Goal: Transaction & Acquisition: Purchase product/service

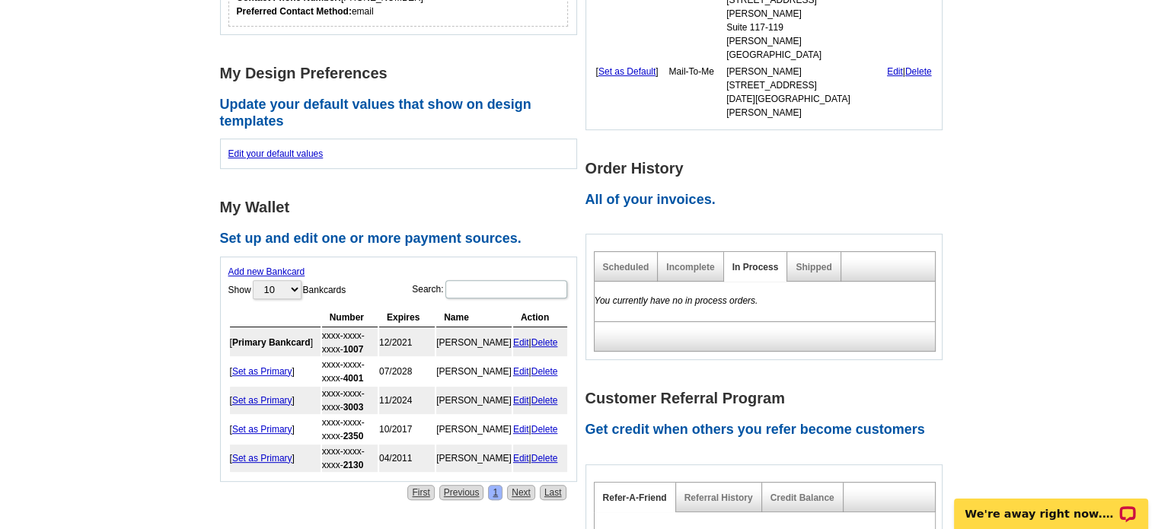
scroll to position [516, 0]
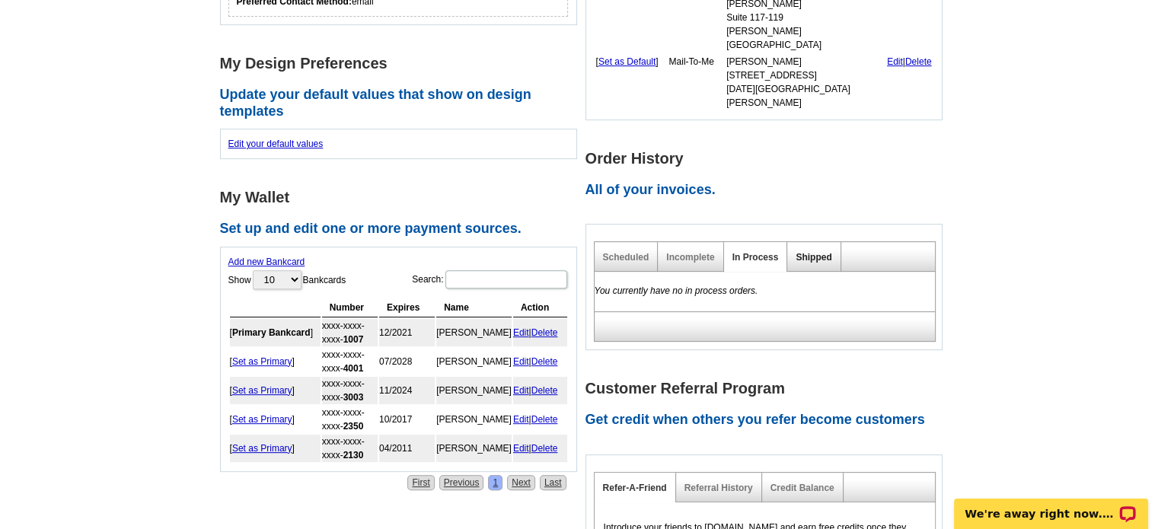
click at [809, 252] on link "Shipped" at bounding box center [813, 257] width 36 height 11
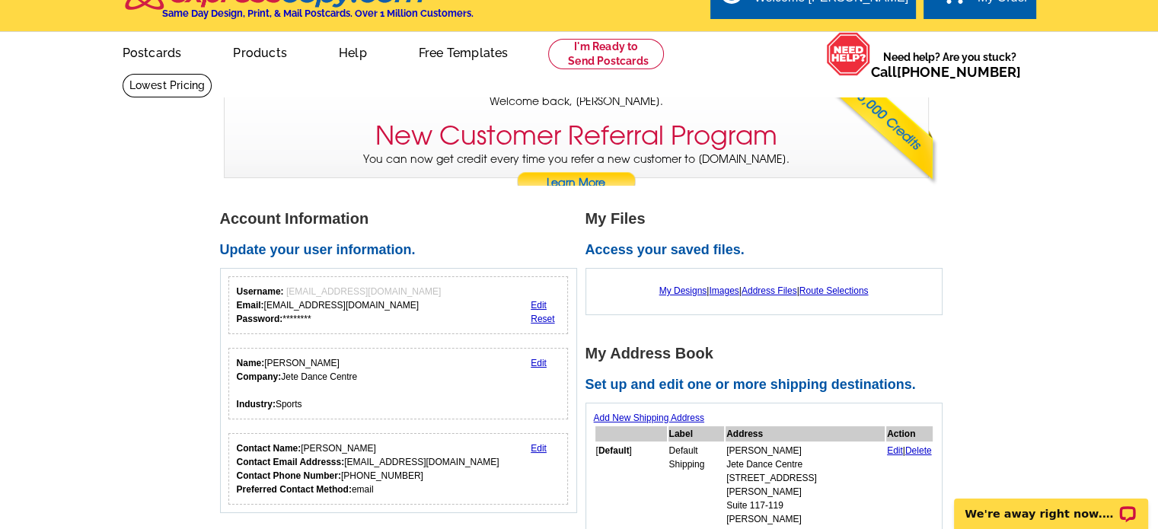
scroll to position [0, 0]
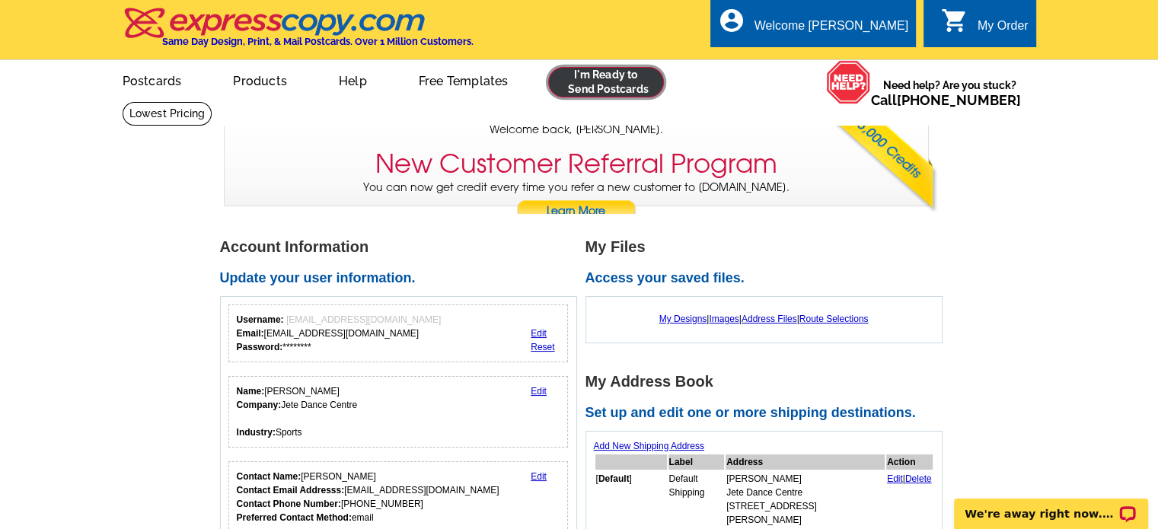
click at [614, 84] on link at bounding box center [606, 82] width 116 height 30
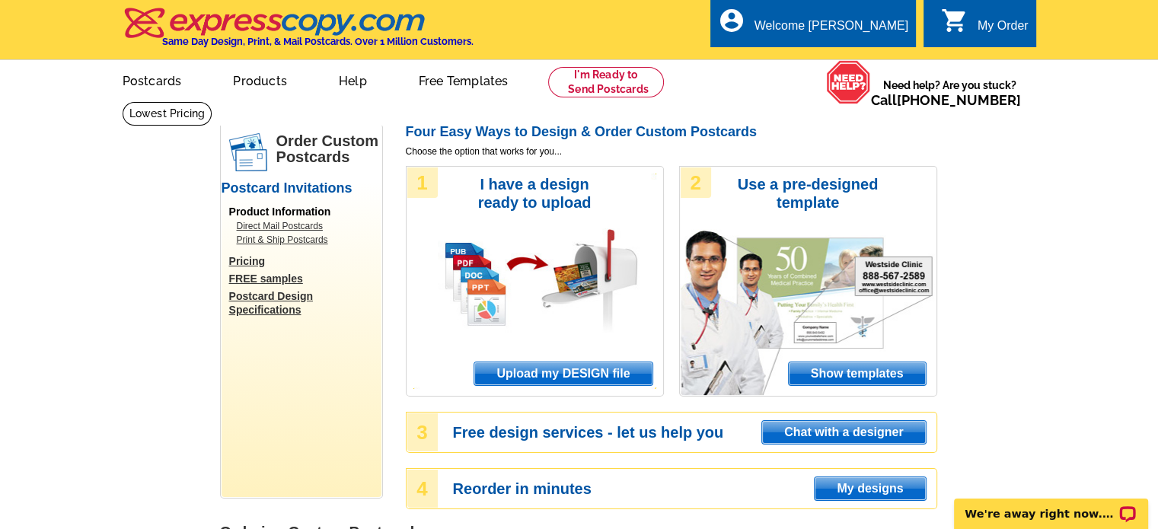
click at [636, 371] on span "Upload my DESIGN file" at bounding box center [562, 373] width 177 height 23
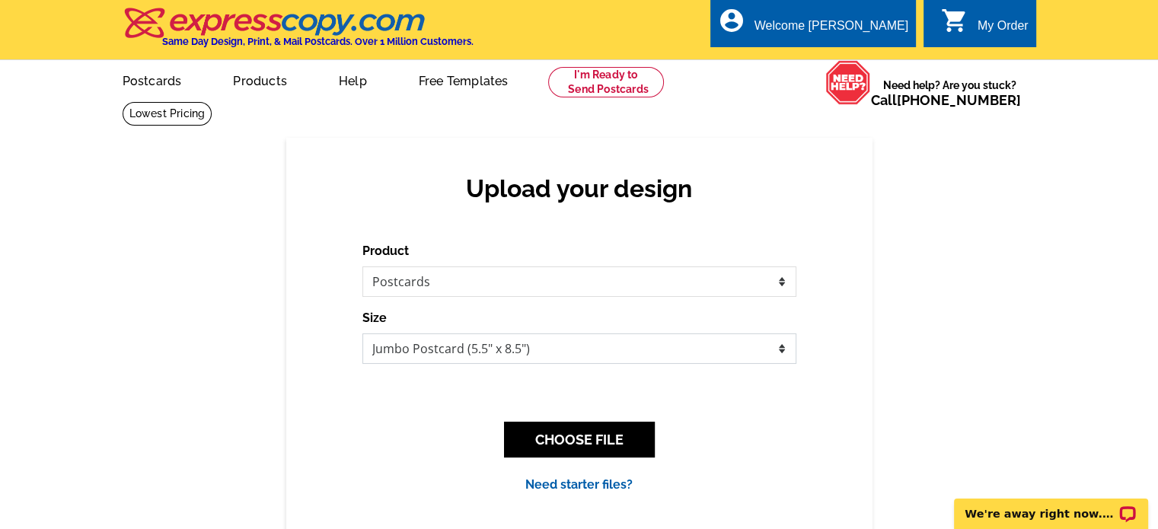
click at [530, 349] on select "Jumbo Postcard (5.5" x 8.5") Regular Postcard (4.25" x 5.6") Panoramic Postcard…" at bounding box center [579, 348] width 434 height 30
select select "1"
click at [362, 334] on select "Jumbo Postcard (5.5" x 8.5") Regular Postcard (4.25" x 5.6") Panoramic Postcard…" at bounding box center [579, 348] width 434 height 30
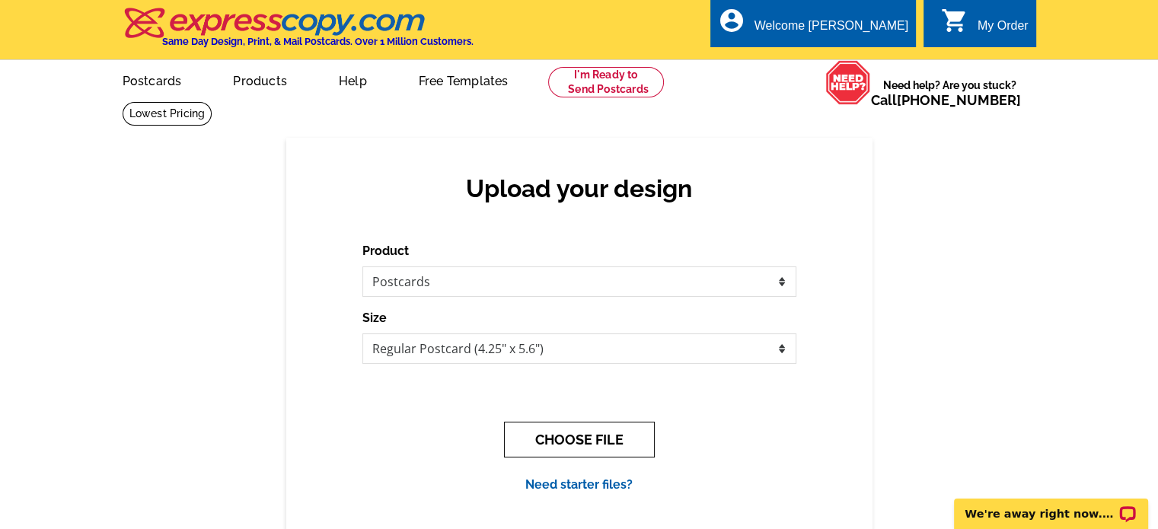
click at [590, 441] on button "CHOOSE FILE" at bounding box center [579, 440] width 151 height 36
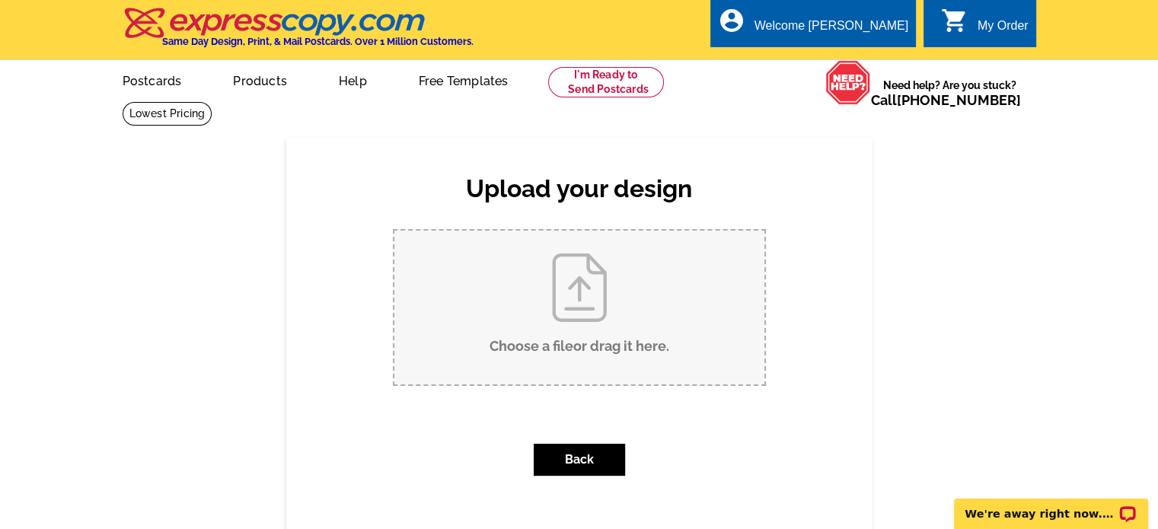
click at [586, 263] on input "Choose a file or drag it here ." at bounding box center [579, 308] width 370 height 154
type input "C:\fakepath\08172025 Postcard.pdf"
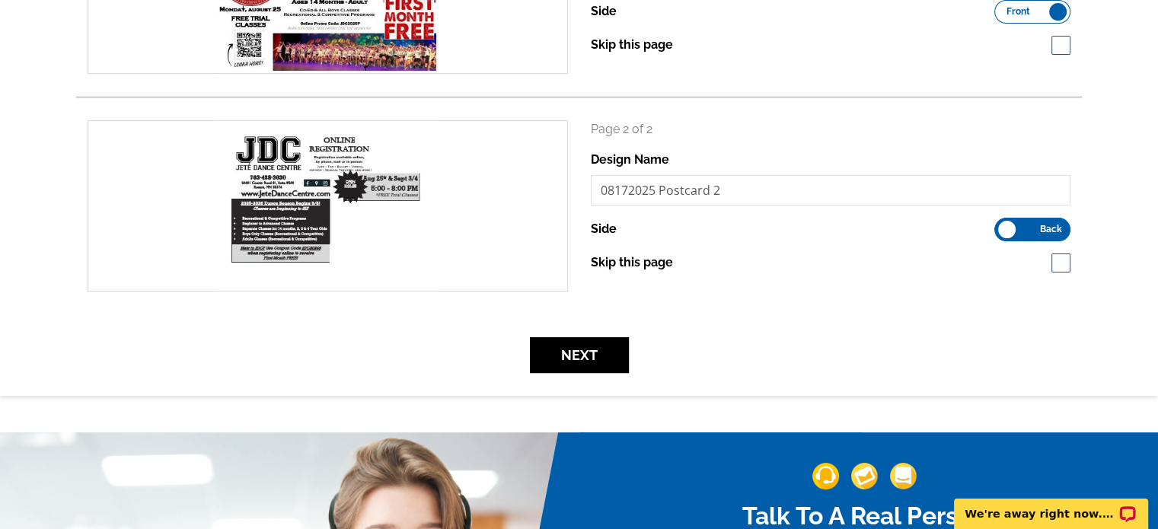
scroll to position [368, 0]
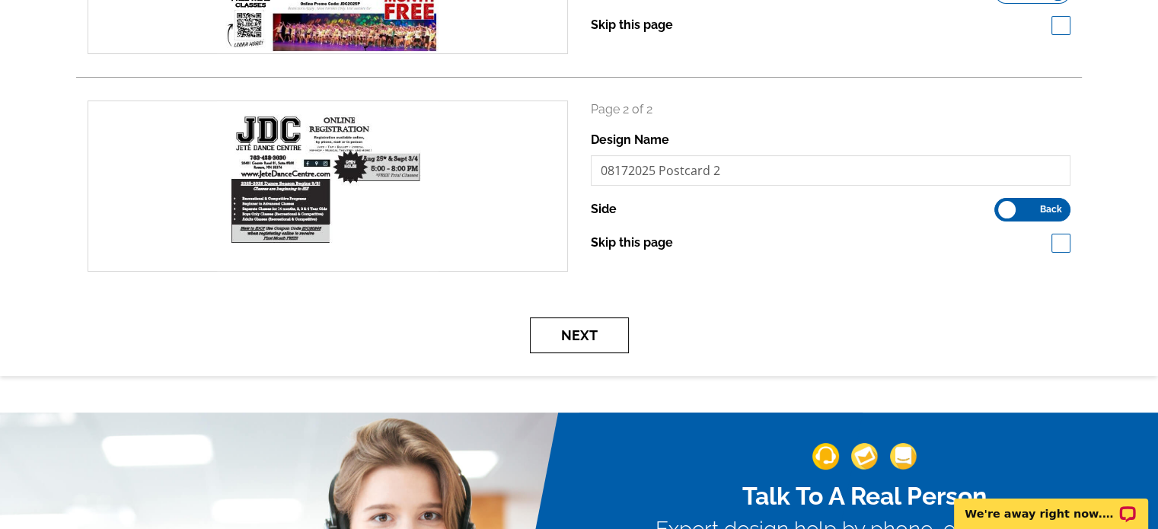
click at [605, 335] on button "Next" at bounding box center [579, 335] width 99 height 36
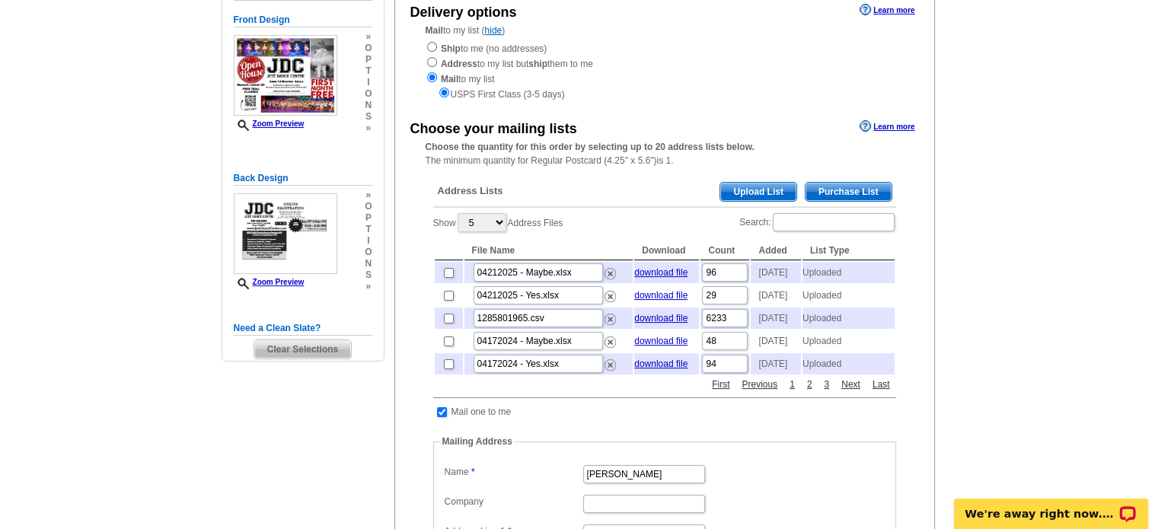
scroll to position [188, 0]
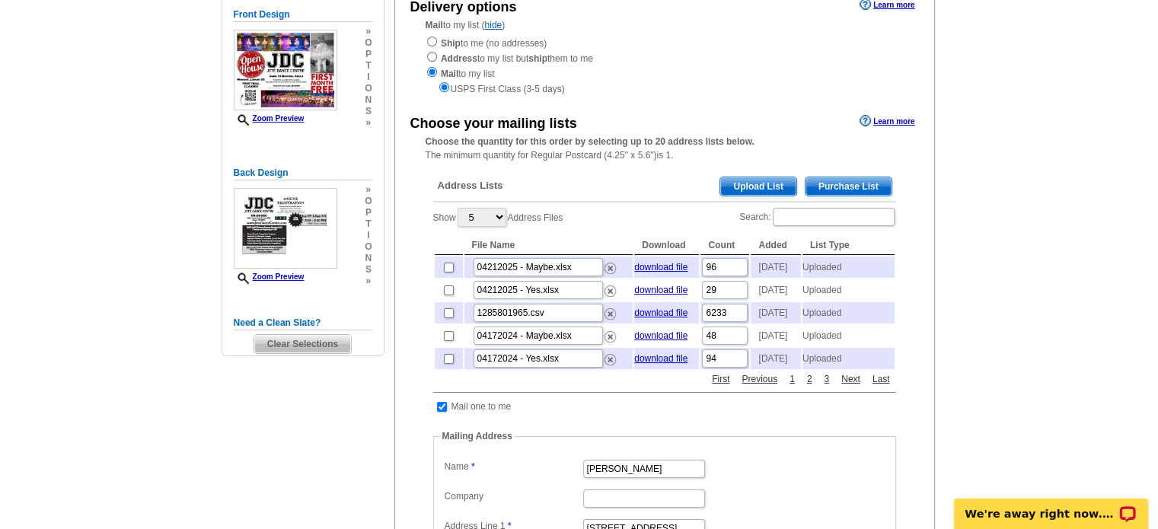
click at [766, 185] on span "Upload List" at bounding box center [757, 186] width 75 height 18
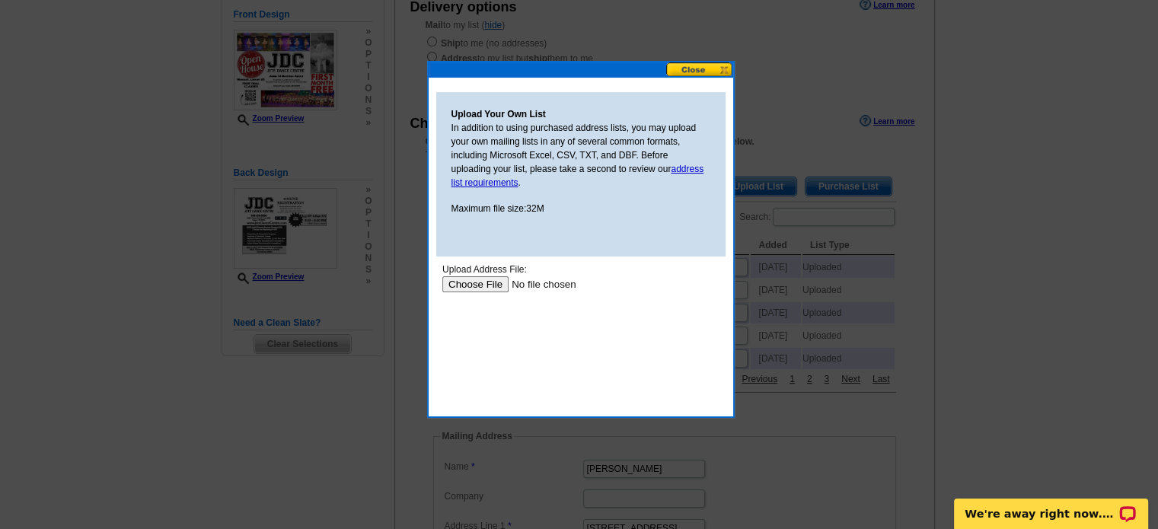
scroll to position [0, 0]
click at [484, 279] on input "file" at bounding box center [537, 284] width 193 height 16
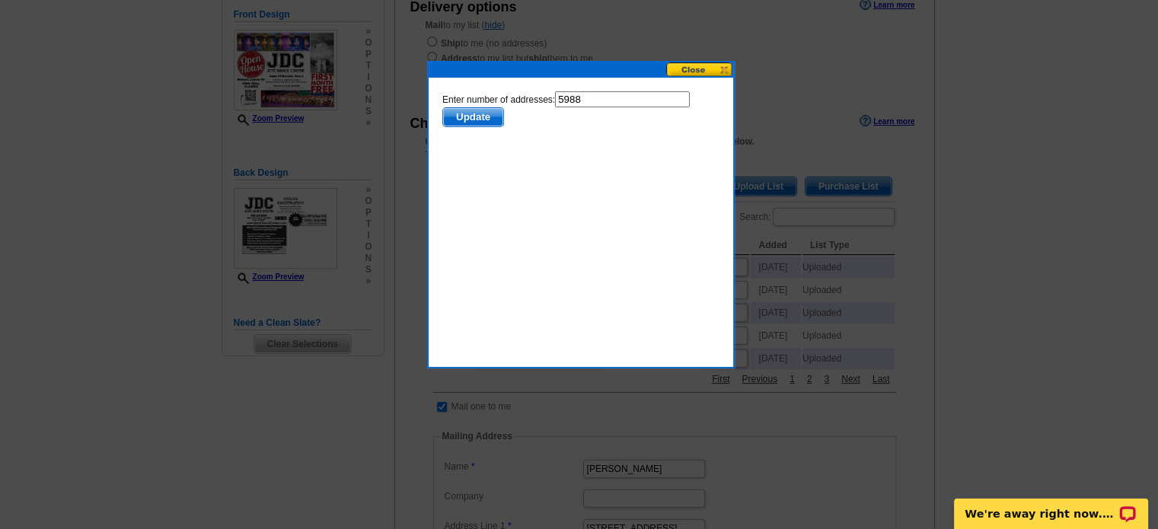
click at [480, 114] on span "Update" at bounding box center [472, 117] width 60 height 18
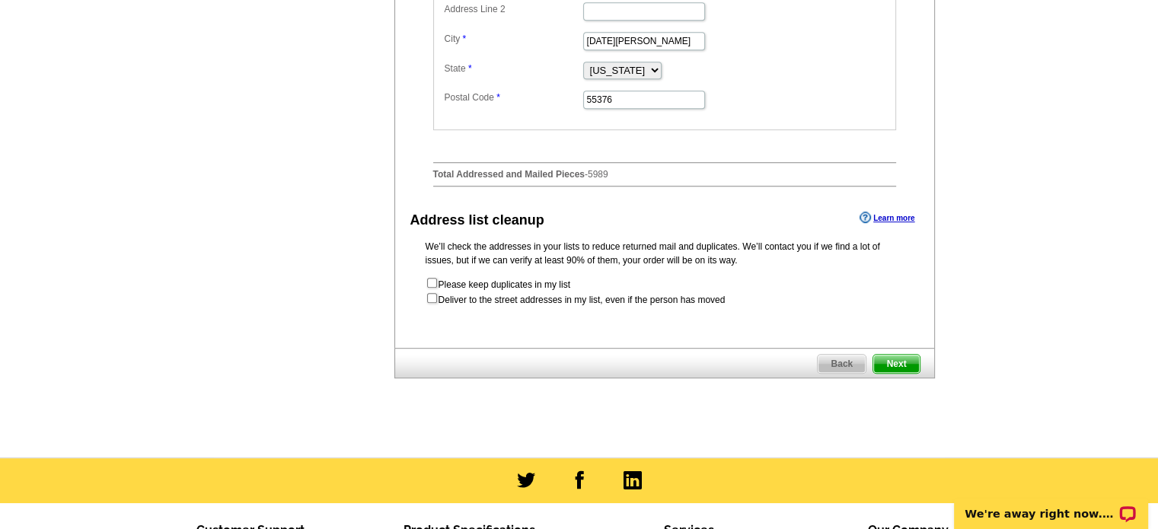
scroll to position [737, 0]
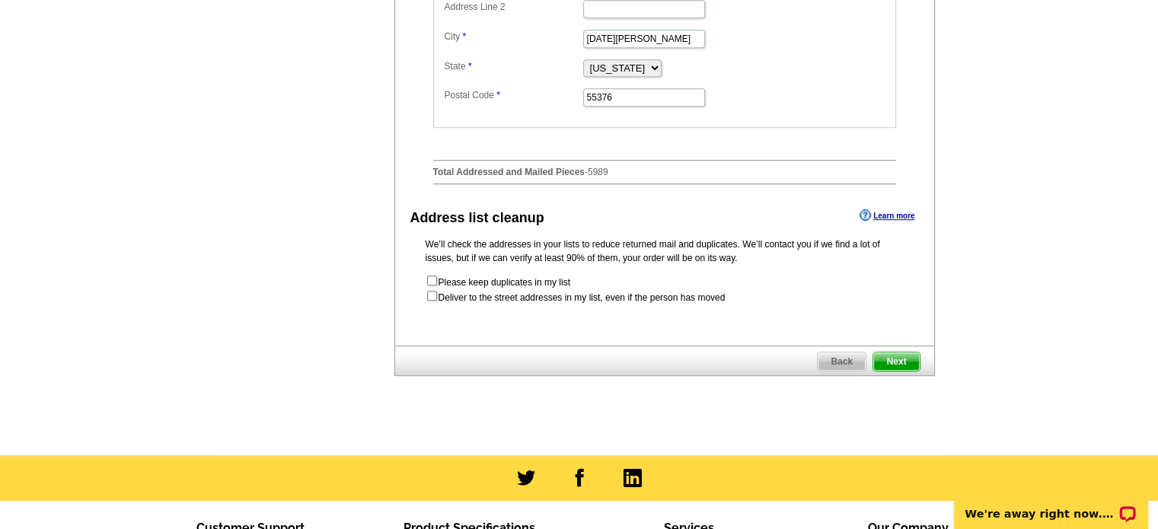
click at [893, 371] on span "Next" at bounding box center [896, 361] width 46 height 18
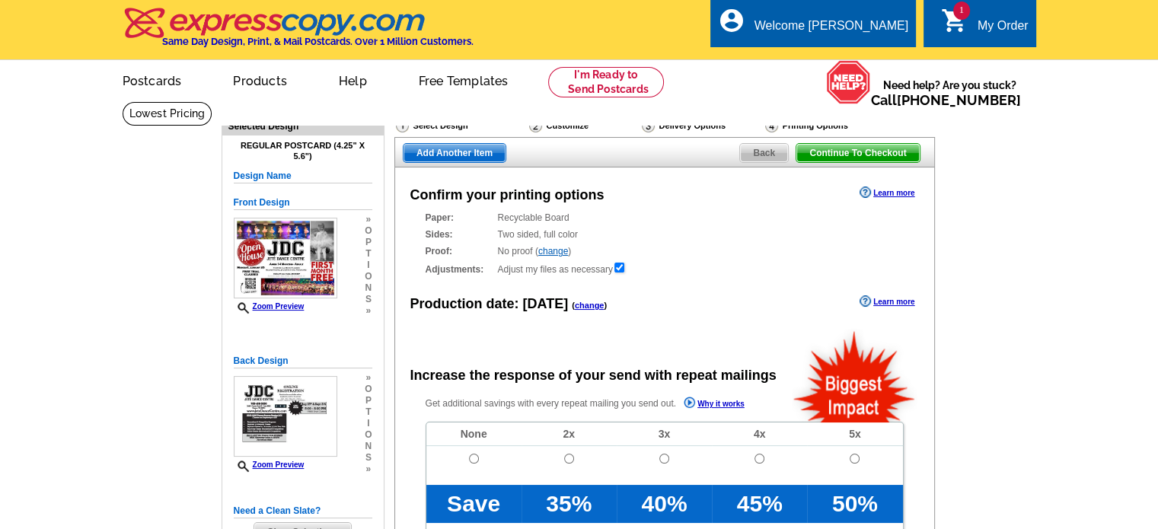
radio input "false"
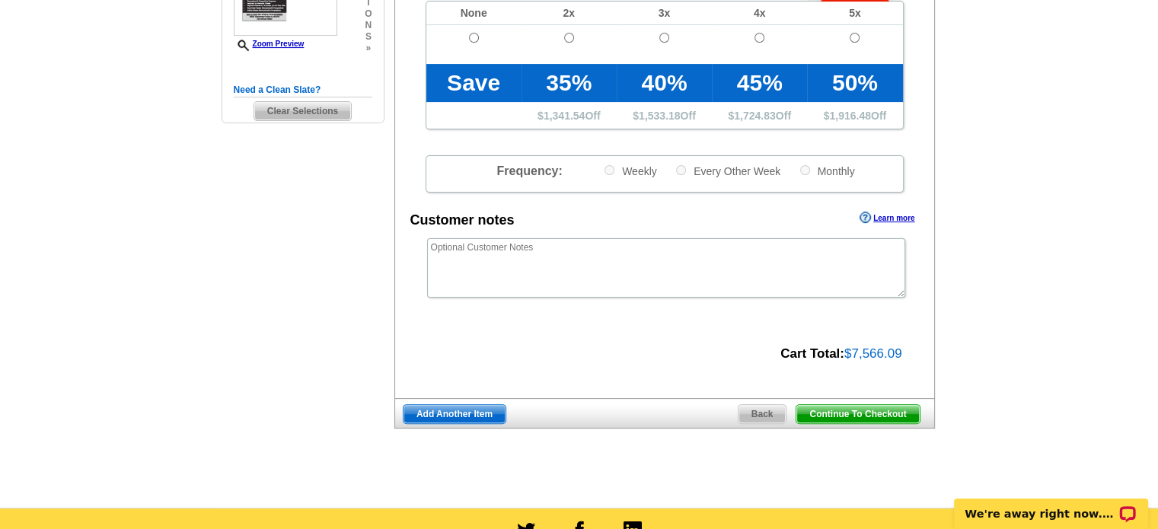
scroll to position [425, 0]
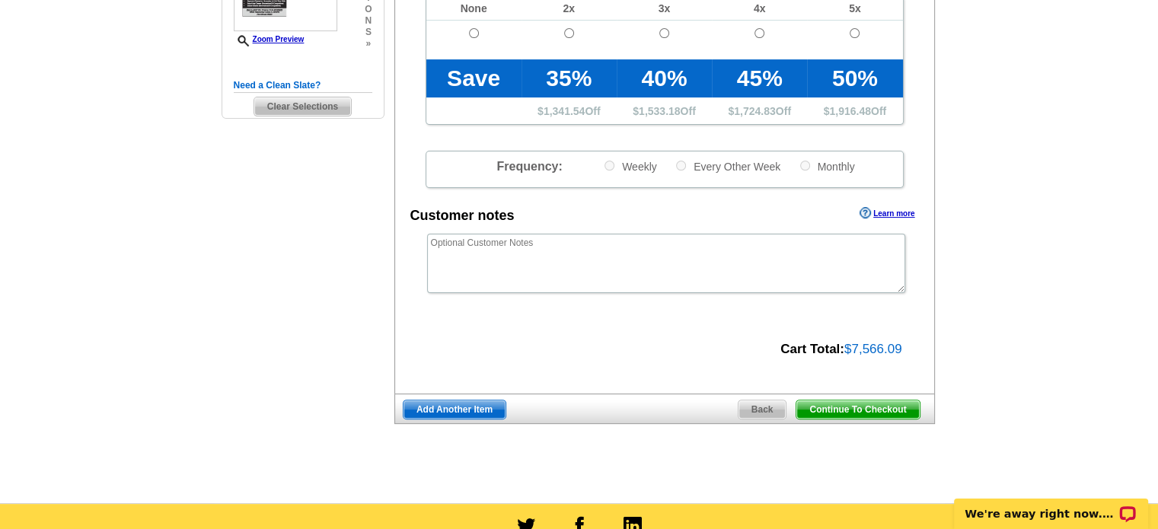
click at [892, 409] on span "Continue To Checkout" at bounding box center [857, 409] width 123 height 18
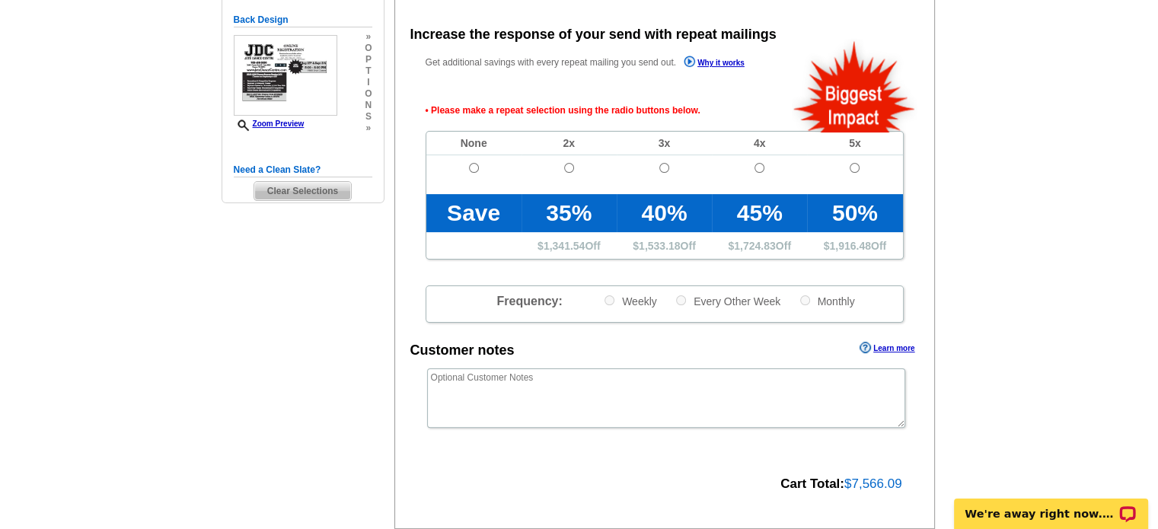
scroll to position [341, 0]
click at [472, 169] on input "radio" at bounding box center [474, 168] width 10 height 10
radio input "true"
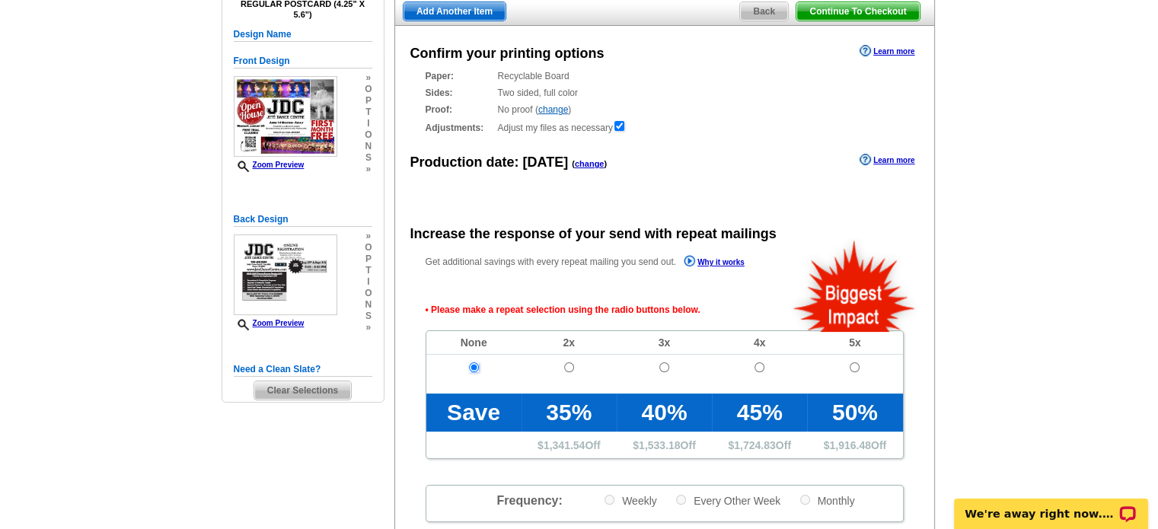
scroll to position [139, 0]
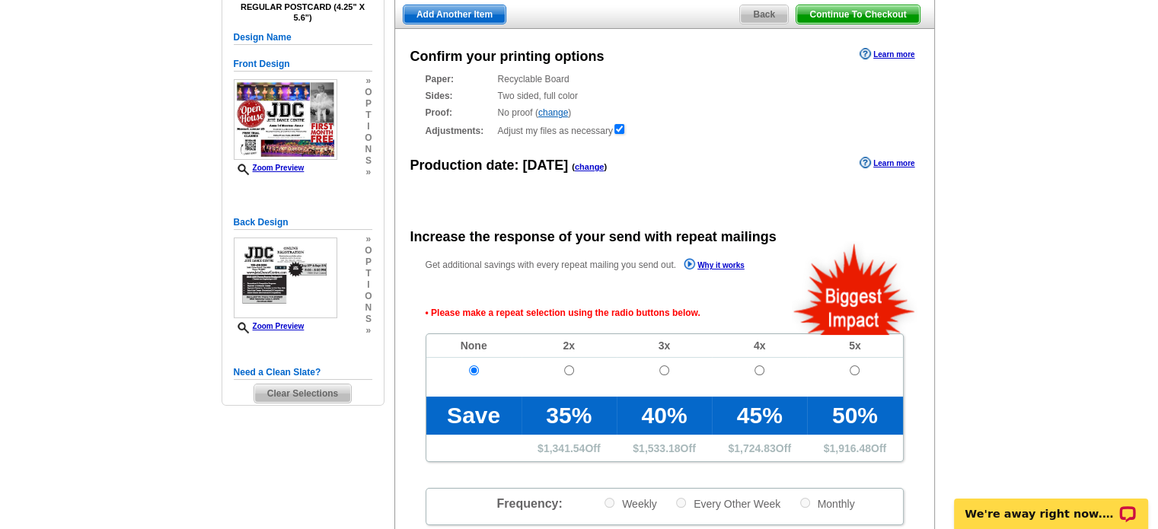
click at [560, 110] on link "change" at bounding box center [553, 112] width 30 height 11
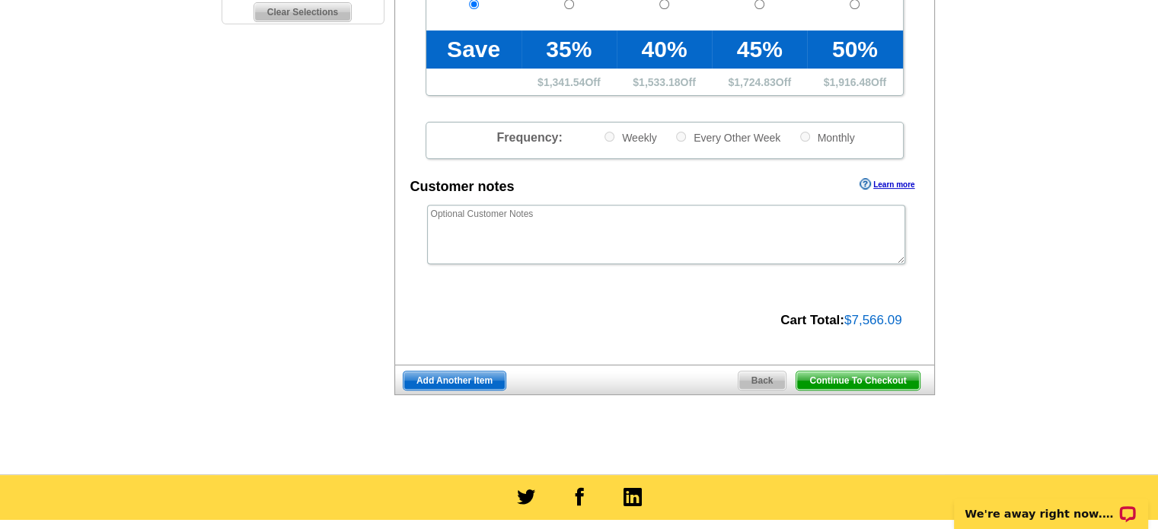
scroll to position [562, 0]
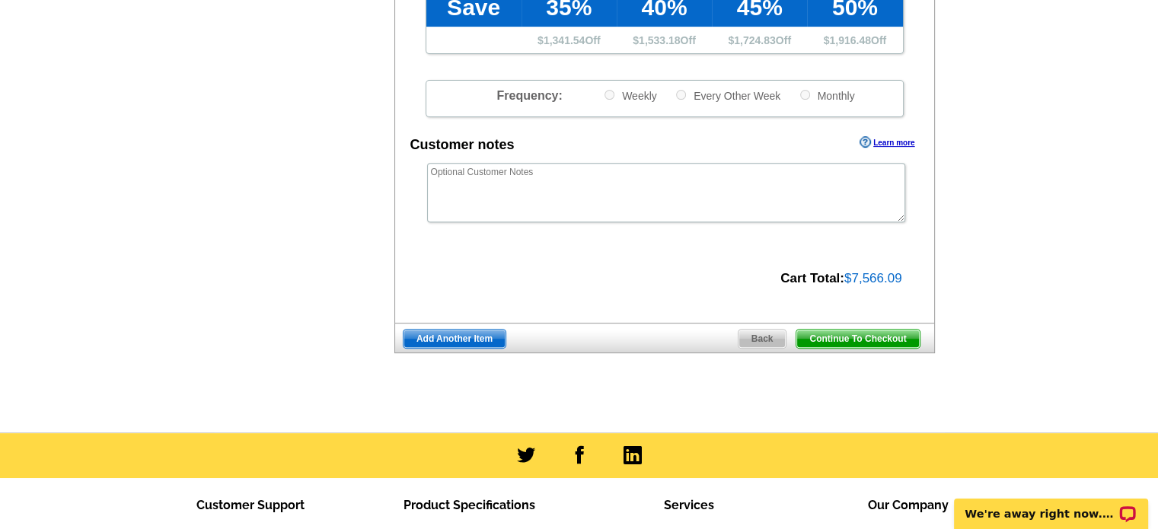
click at [901, 340] on span "Continue To Checkout" at bounding box center [857, 339] width 123 height 18
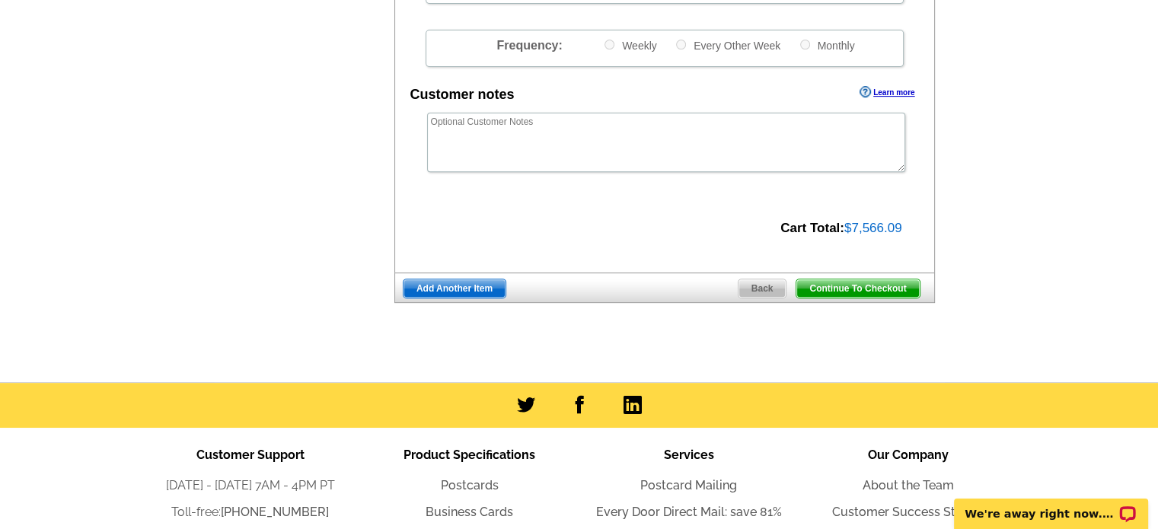
scroll to position [512, 0]
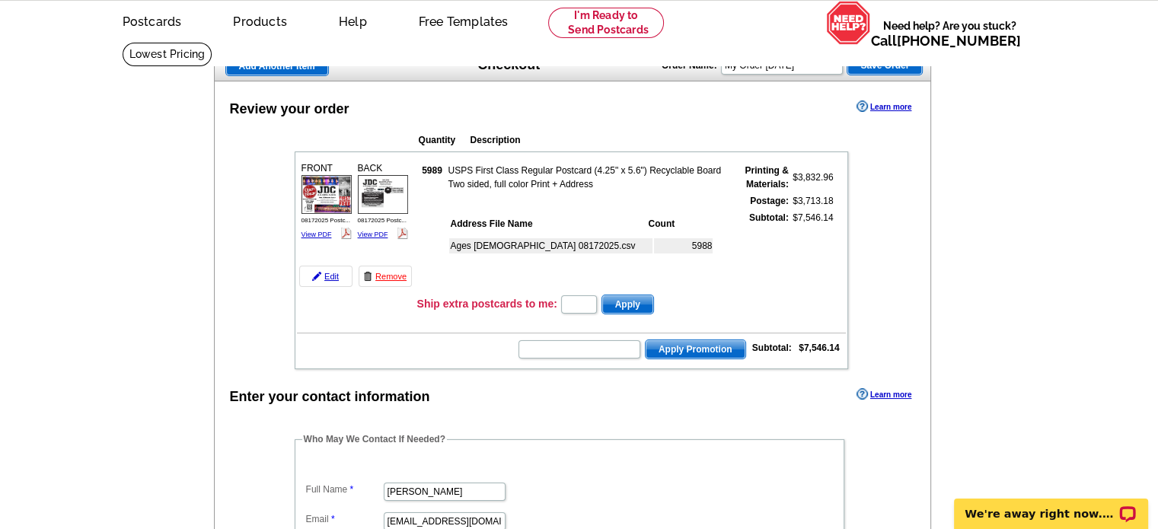
scroll to position [61, 0]
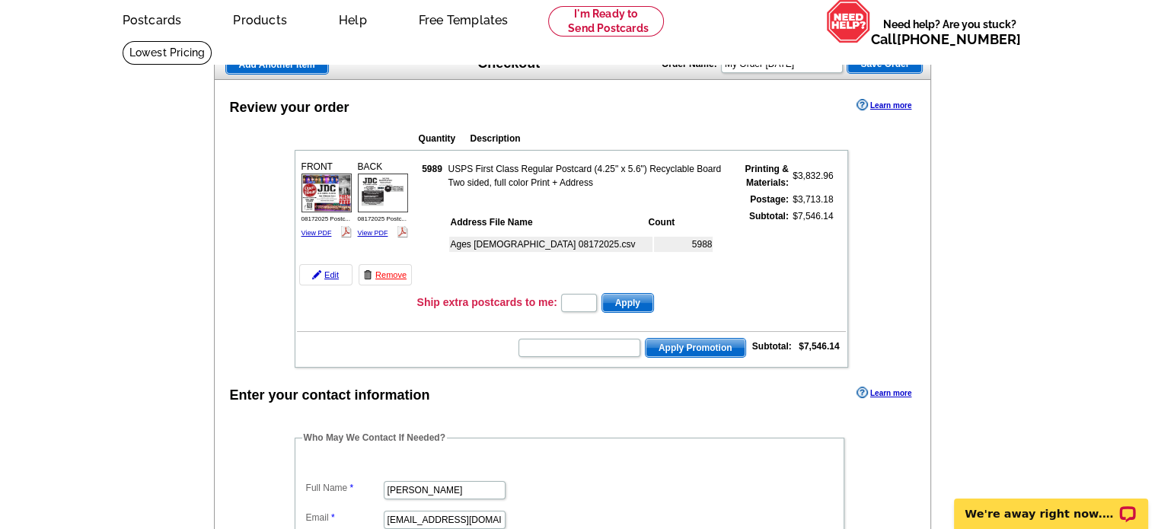
click at [338, 203] on img at bounding box center [326, 193] width 50 height 39
click at [383, 185] on img at bounding box center [383, 193] width 50 height 39
click at [327, 273] on link "Edit" at bounding box center [325, 274] width 53 height 21
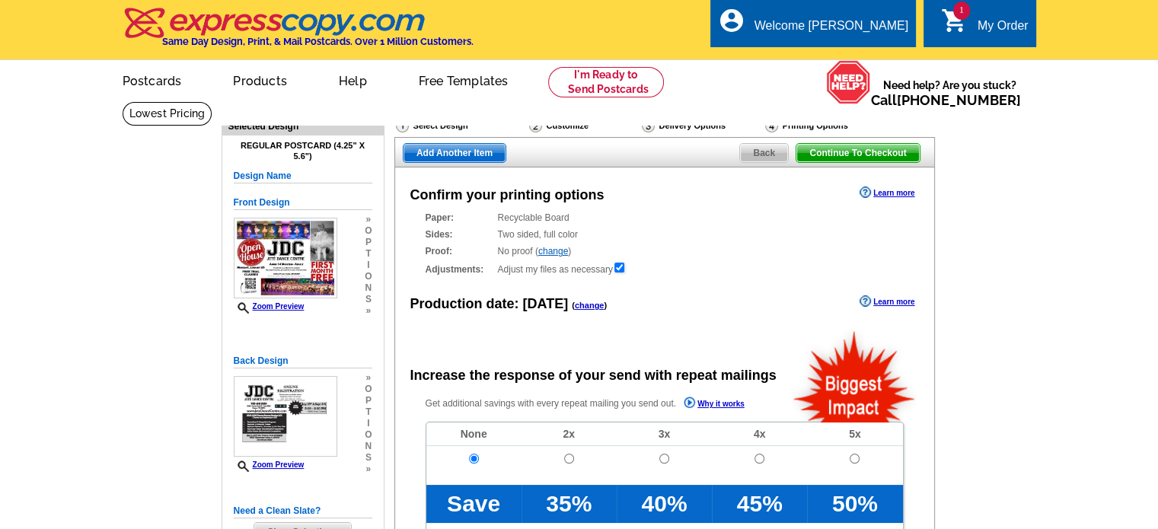
radio input "false"
click at [178, 248] on main "Need Help? call [PHONE_NUMBER], chat with support, or have our designers make s…" at bounding box center [579, 514] width 1158 height 827
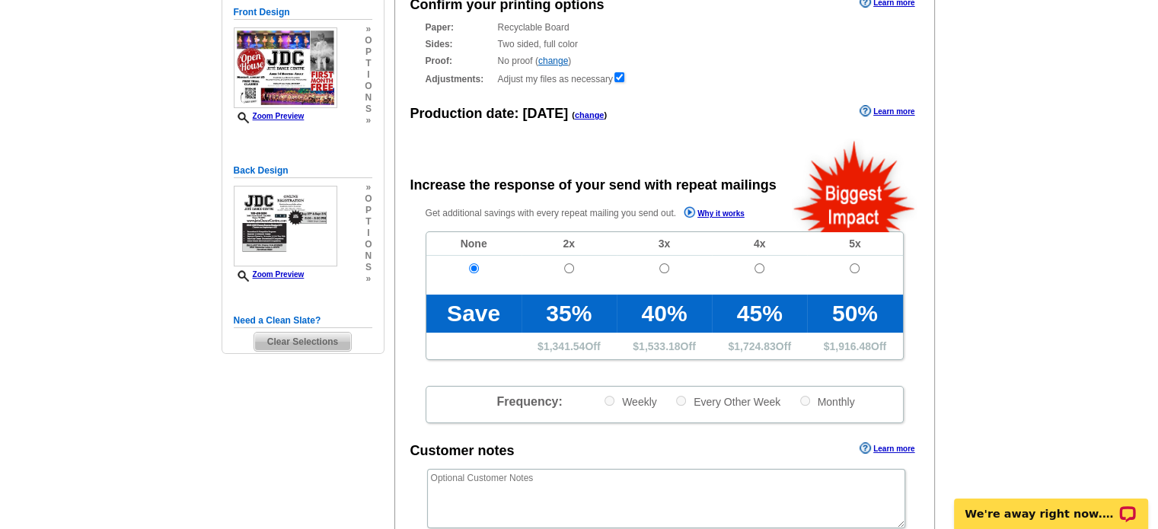
scroll to position [213, 0]
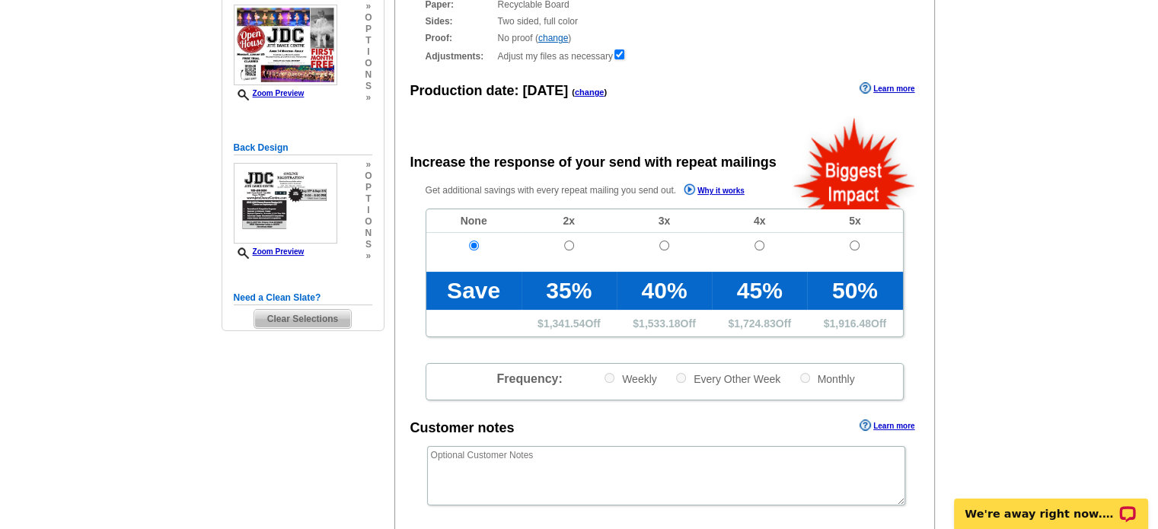
click at [301, 319] on span "Clear Selections" at bounding box center [302, 319] width 97 height 18
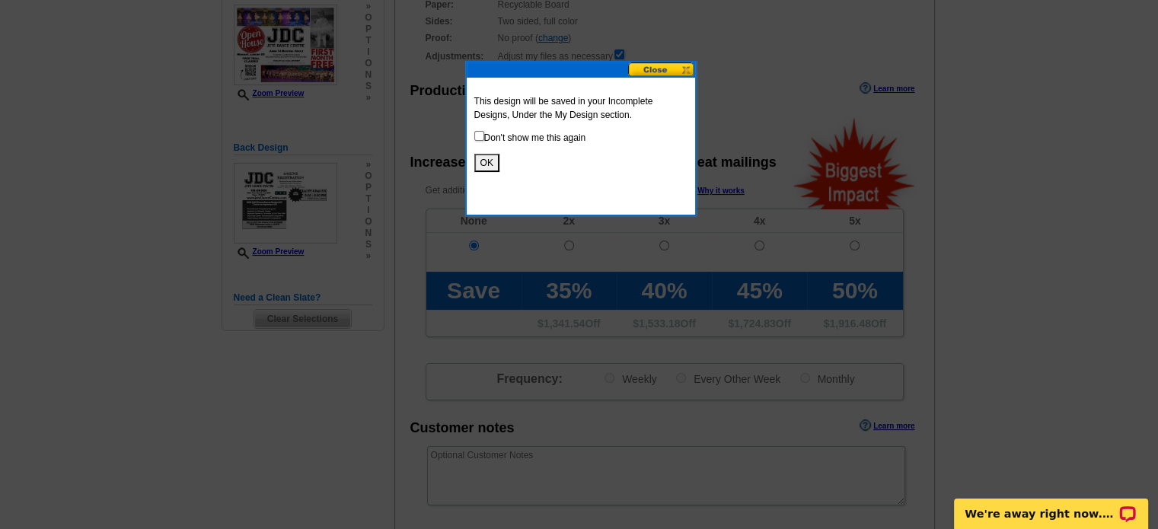
click at [489, 164] on button "OK" at bounding box center [486, 163] width 25 height 18
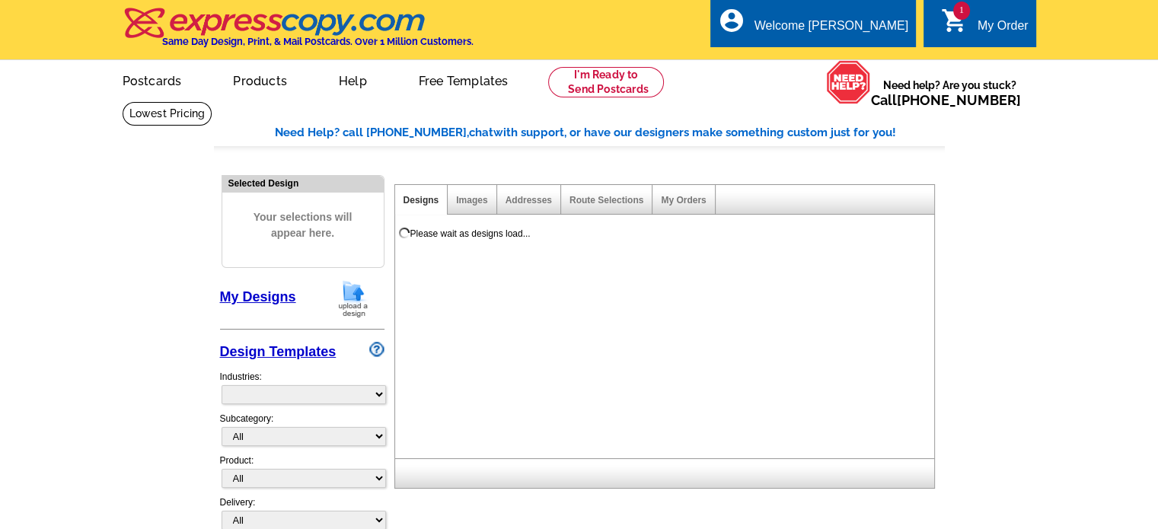
select select "785"
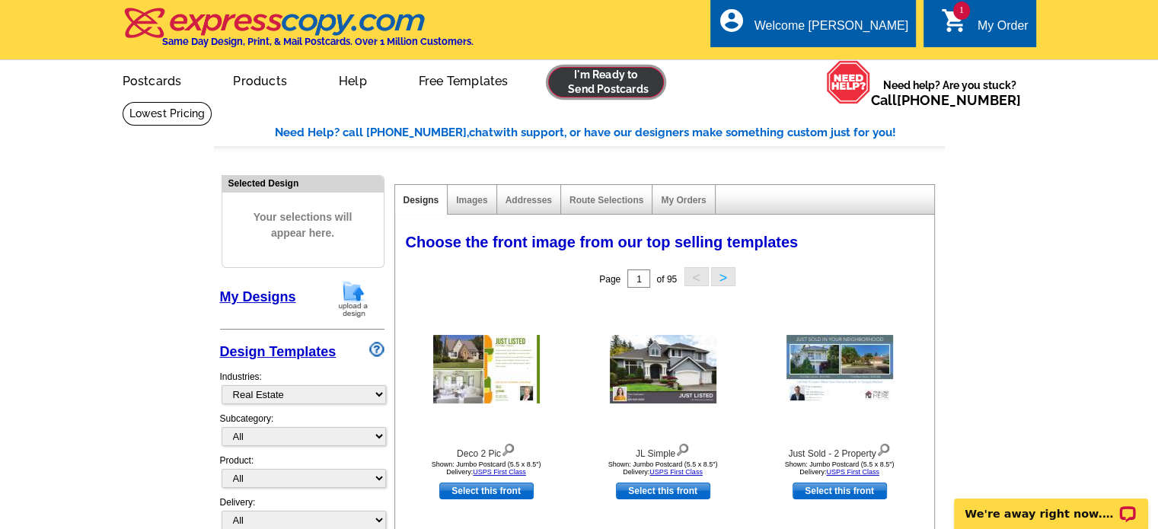
click at [617, 80] on link at bounding box center [606, 82] width 116 height 30
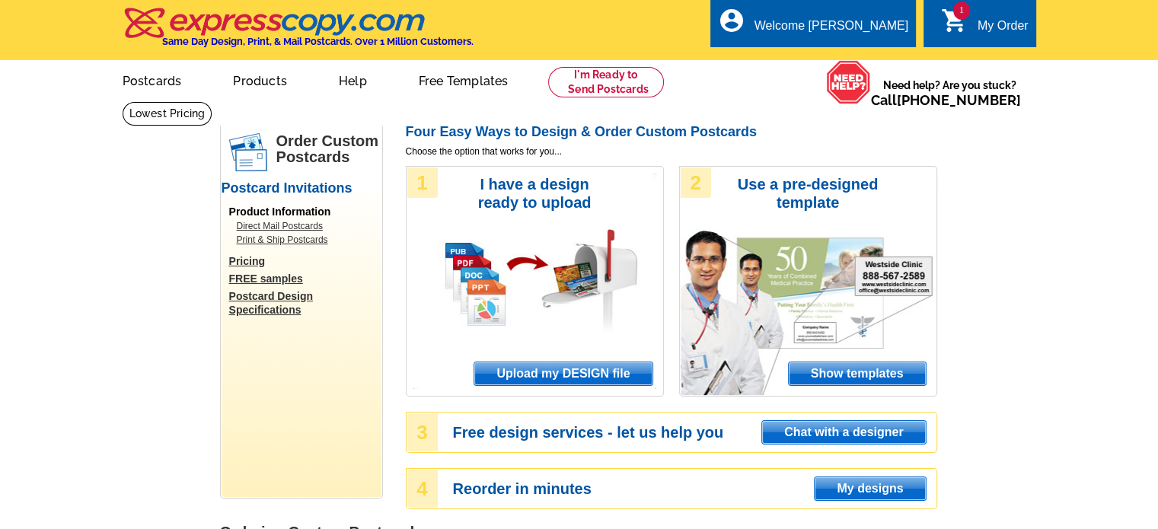
click at [961, 14] on span "1" at bounding box center [961, 11] width 17 height 18
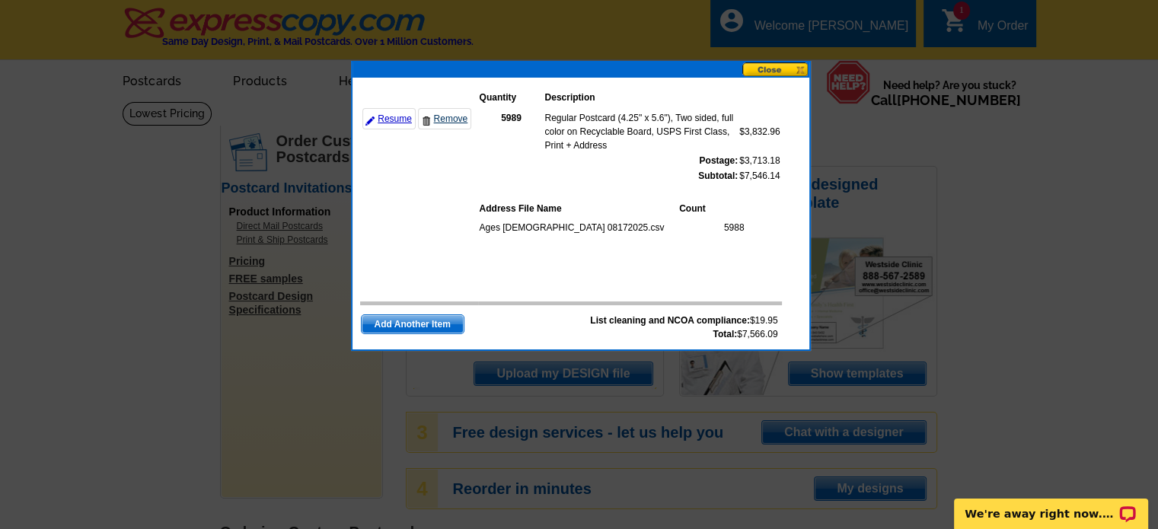
click at [454, 116] on link "Remove" at bounding box center [444, 118] width 53 height 21
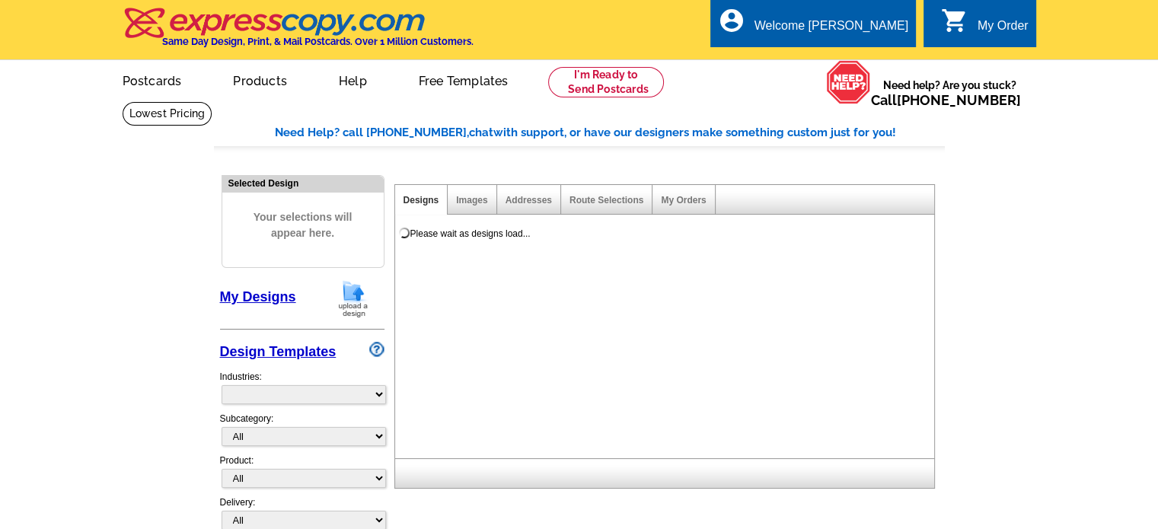
select select "785"
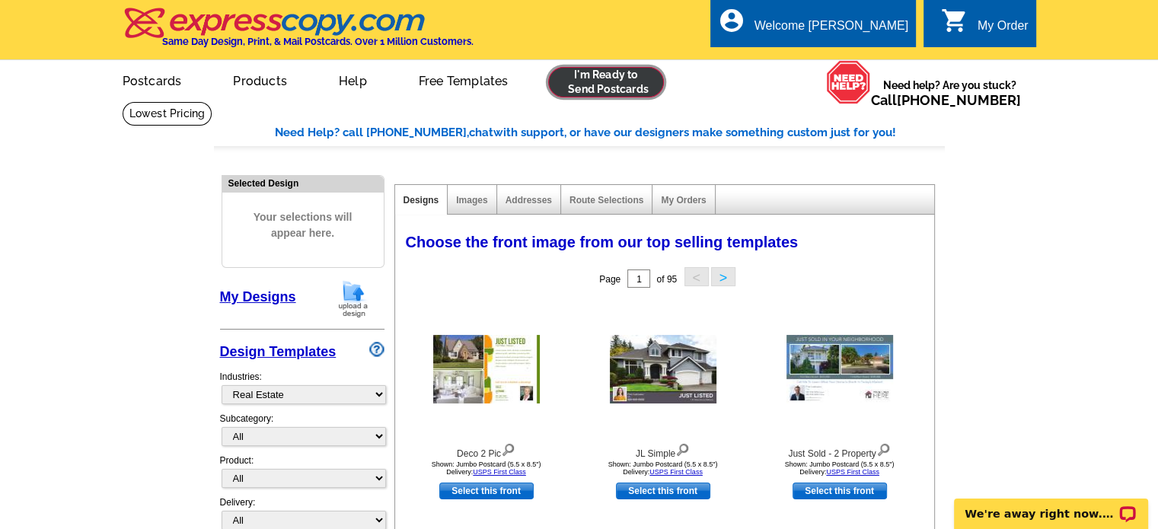
click at [616, 80] on link at bounding box center [606, 82] width 116 height 30
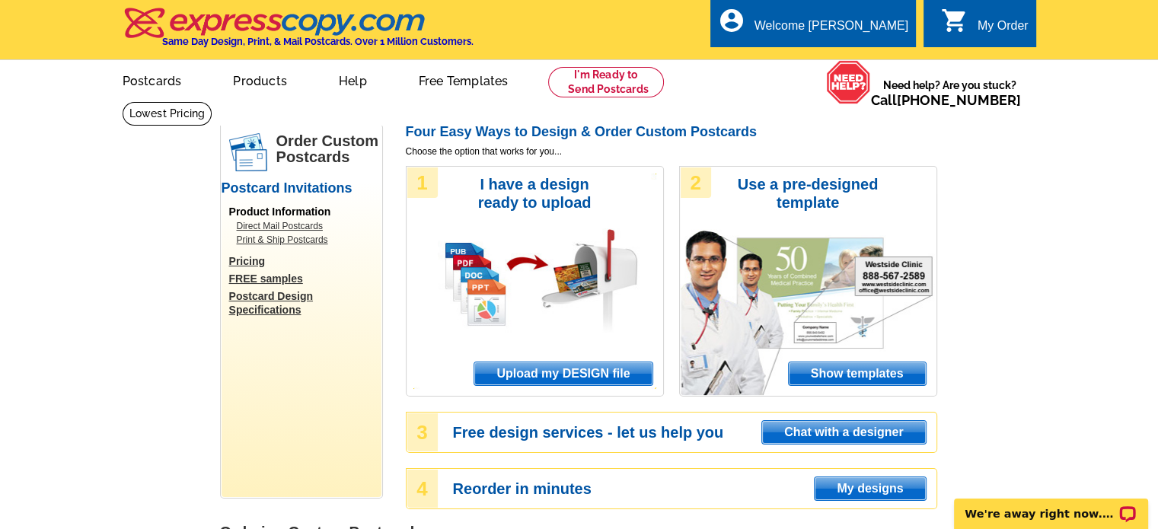
click at [545, 371] on span "Upload my DESIGN file" at bounding box center [562, 373] width 177 height 23
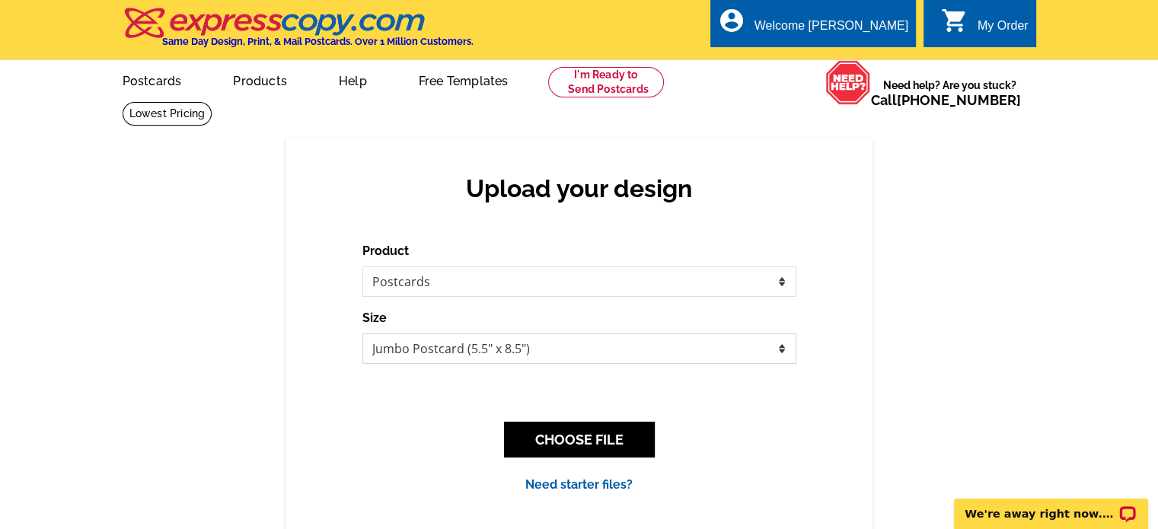
click at [530, 343] on select "Jumbo Postcard (5.5" x 8.5") Regular Postcard (4.25" x 5.6") Panoramic Postcard…" at bounding box center [579, 348] width 434 height 30
select select "1"
click at [362, 334] on select "Jumbo Postcard (5.5" x 8.5") Regular Postcard (4.25" x 5.6") Panoramic Postcard…" at bounding box center [579, 348] width 434 height 30
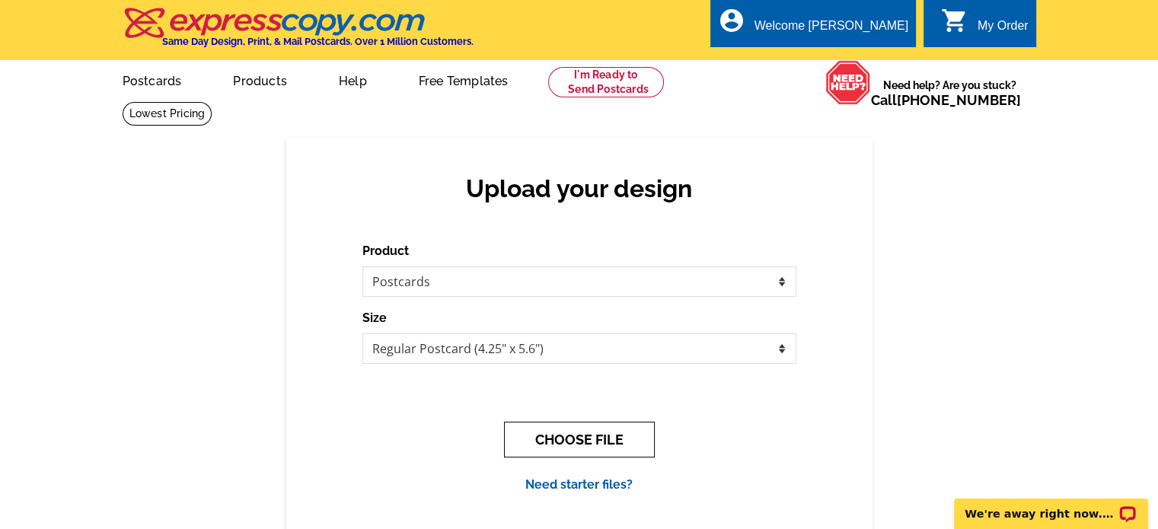
click at [566, 432] on button "CHOOSE FILE" at bounding box center [579, 440] width 151 height 36
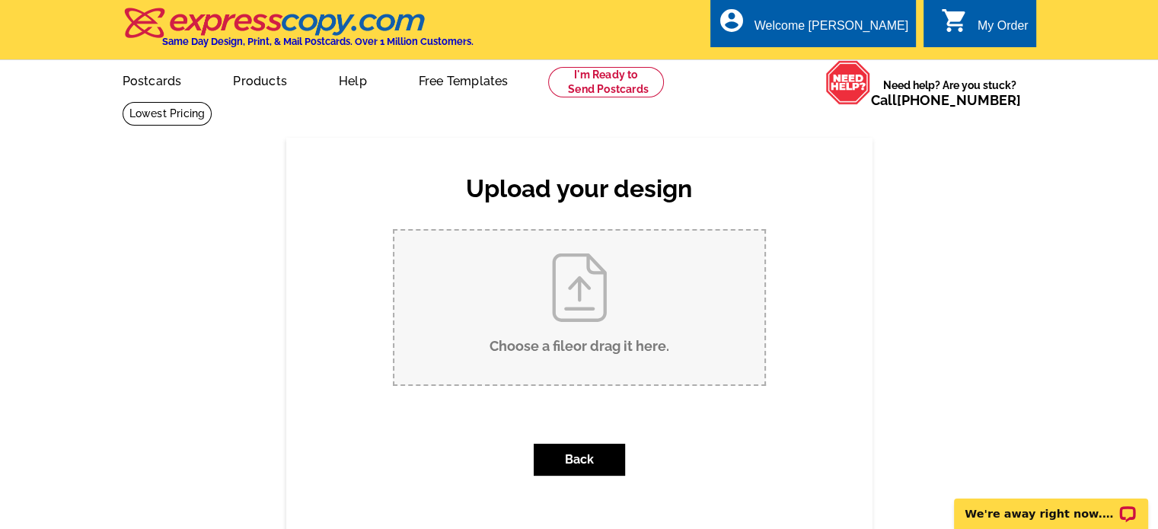
click at [569, 308] on input "Choose a file or drag it here ." at bounding box center [579, 308] width 370 height 154
type input "C:\fakepath\08172025 Postcard.pdf"
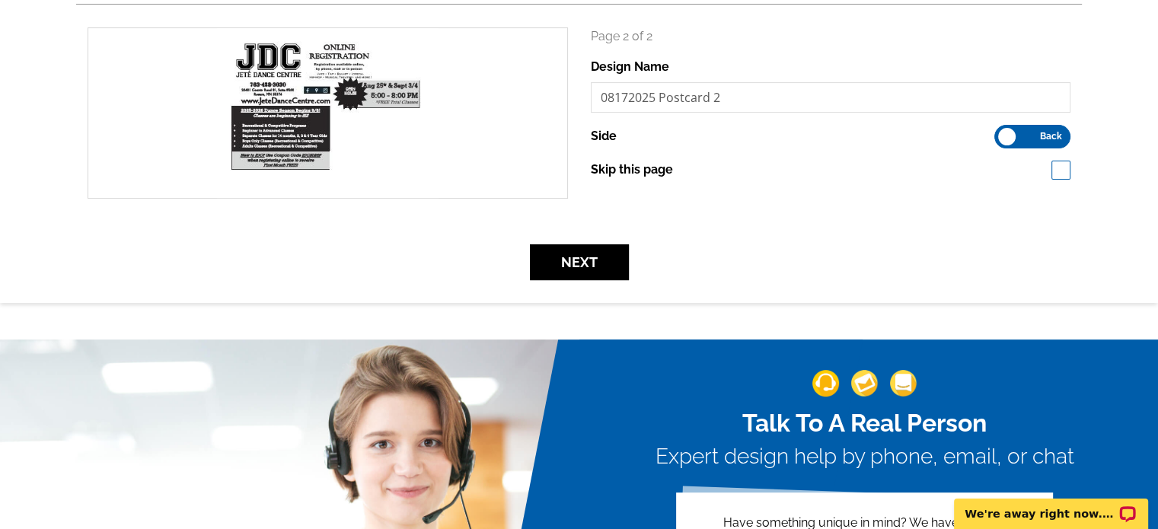
scroll to position [443, 0]
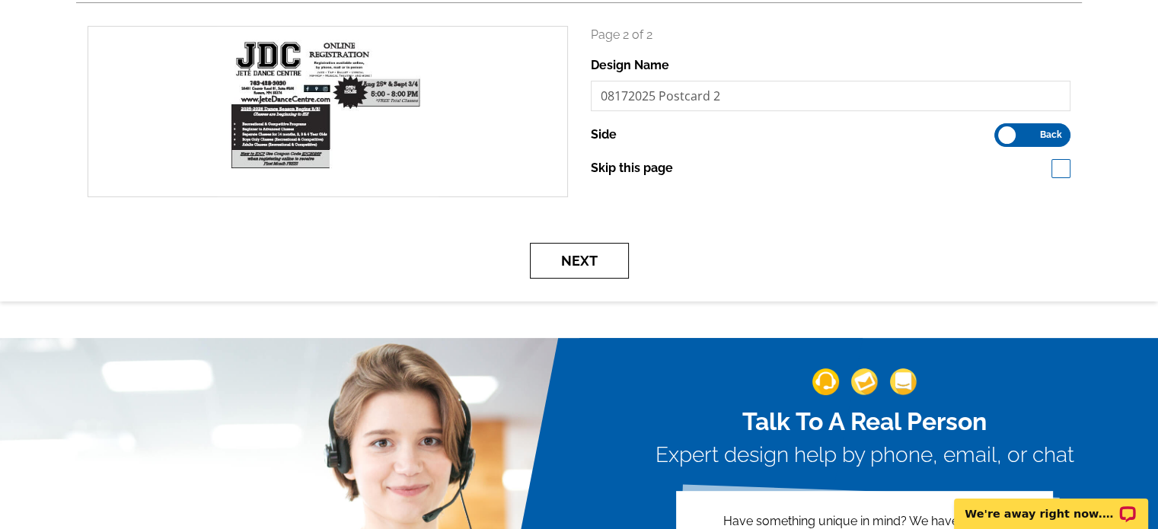
click at [562, 255] on button "Next" at bounding box center [579, 261] width 99 height 36
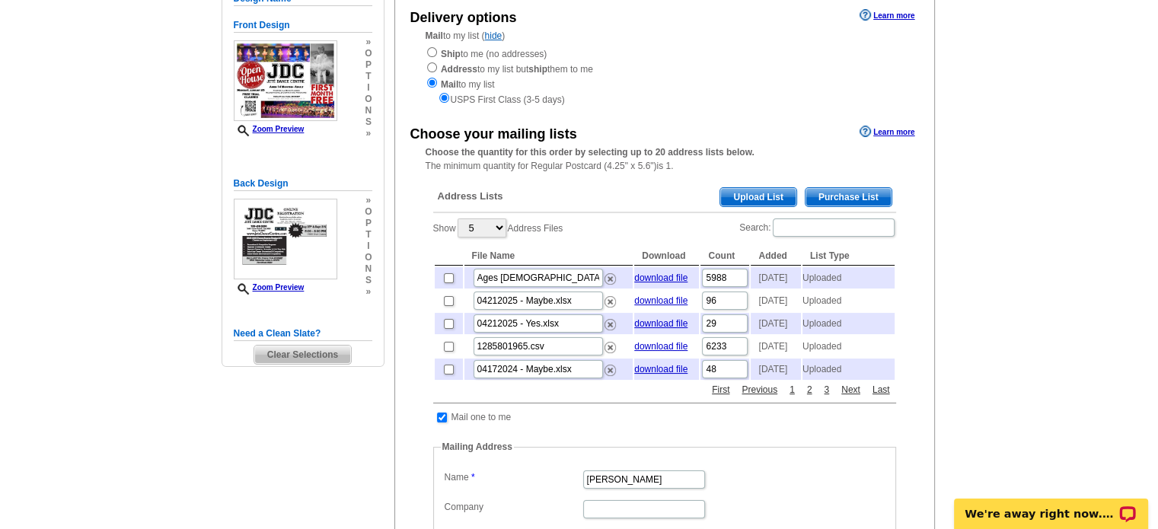
scroll to position [180, 0]
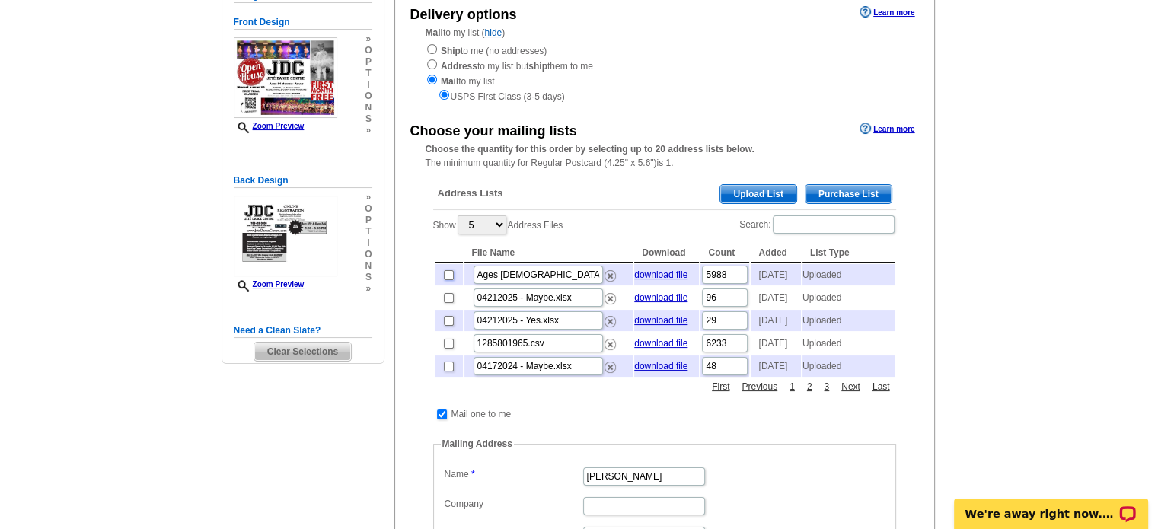
click at [445, 277] on input "checkbox" at bounding box center [449, 275] width 10 height 10
checkbox input "true"
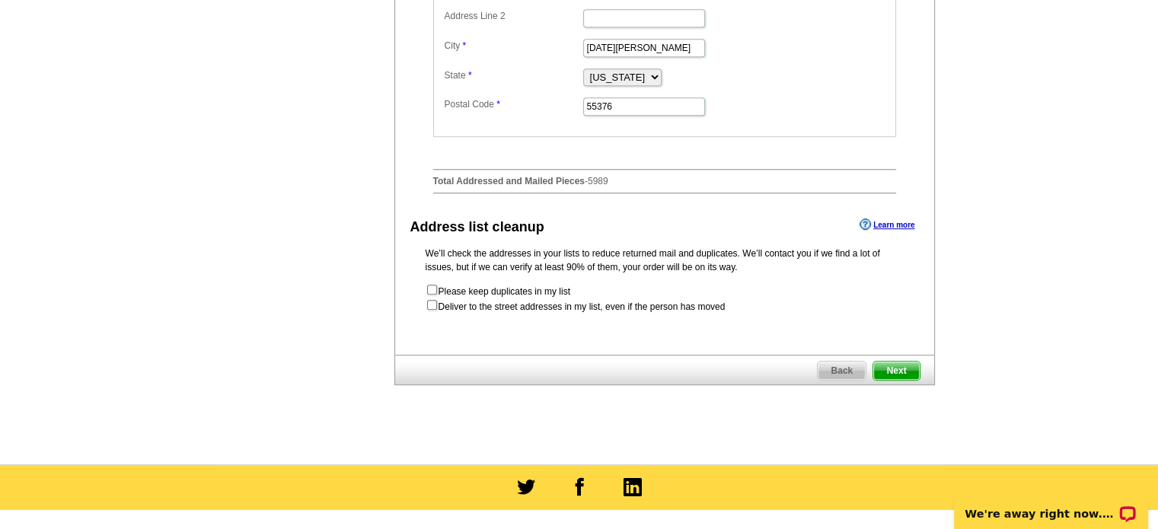
scroll to position [733, 0]
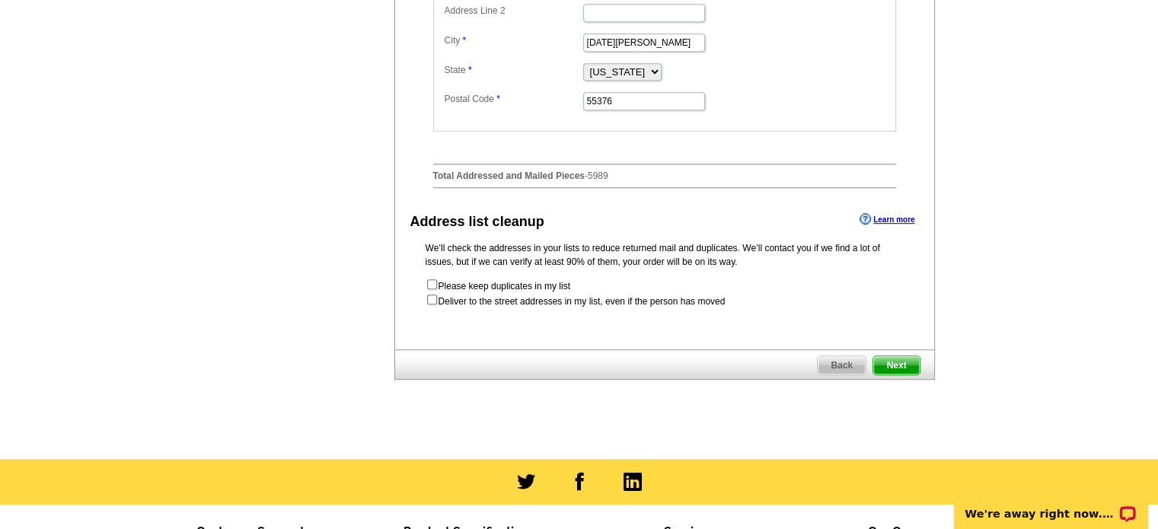
click at [893, 374] on span "Next" at bounding box center [896, 365] width 46 height 18
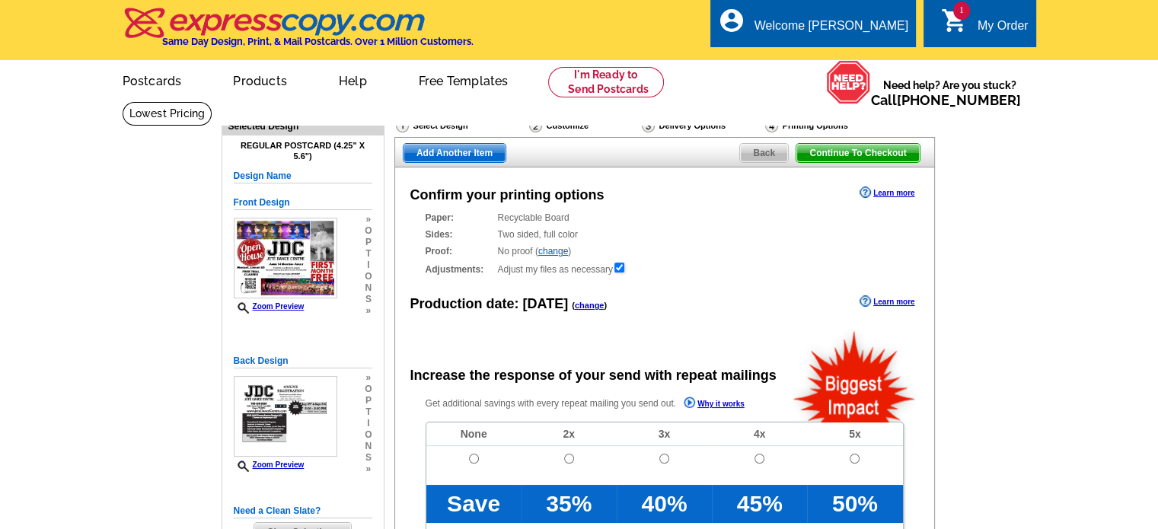
radio input "false"
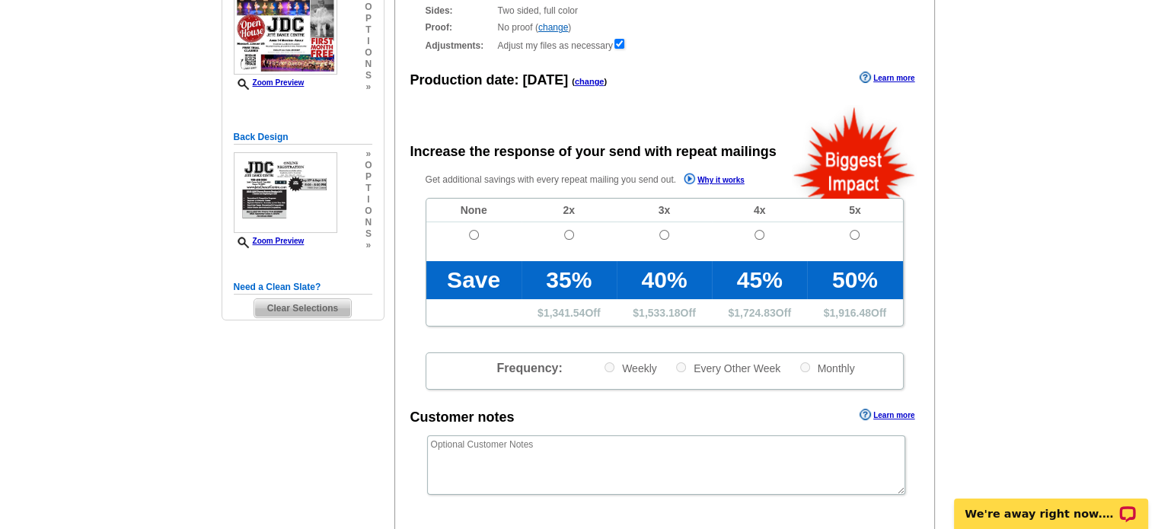
scroll to position [244, 0]
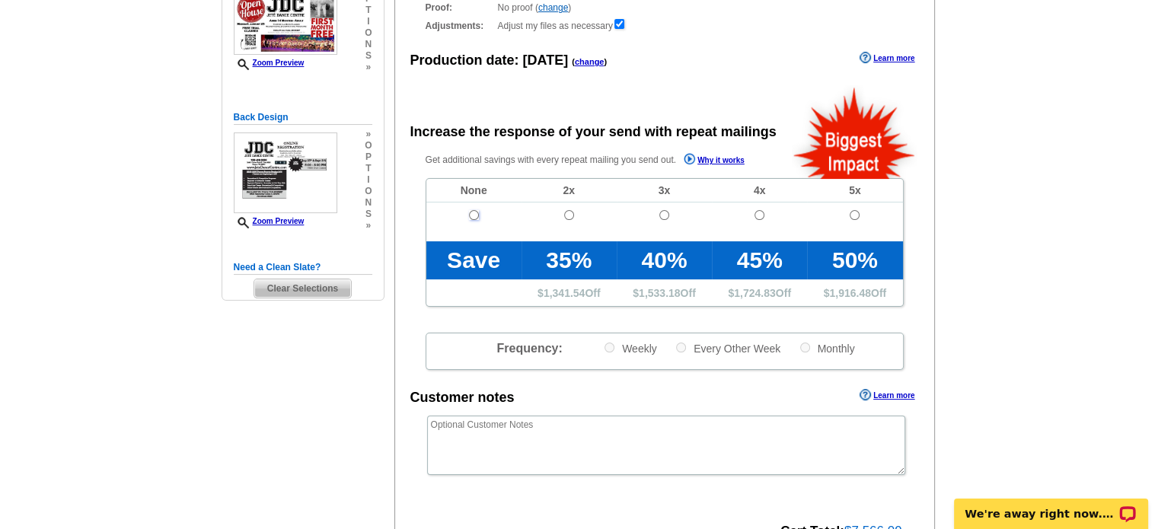
click at [471, 212] on input "radio" at bounding box center [474, 215] width 10 height 10
radio input "true"
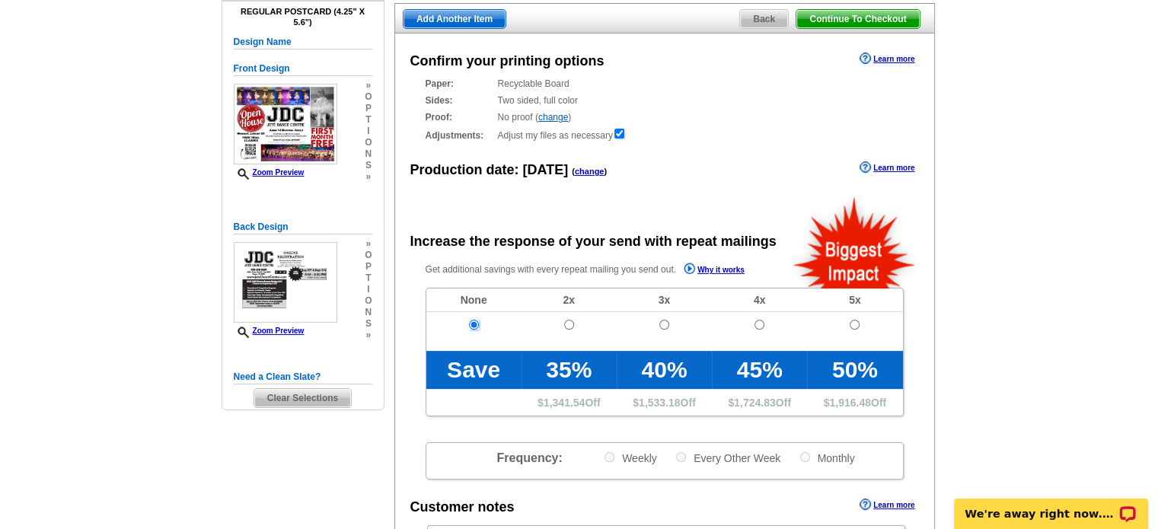
scroll to position [137, 0]
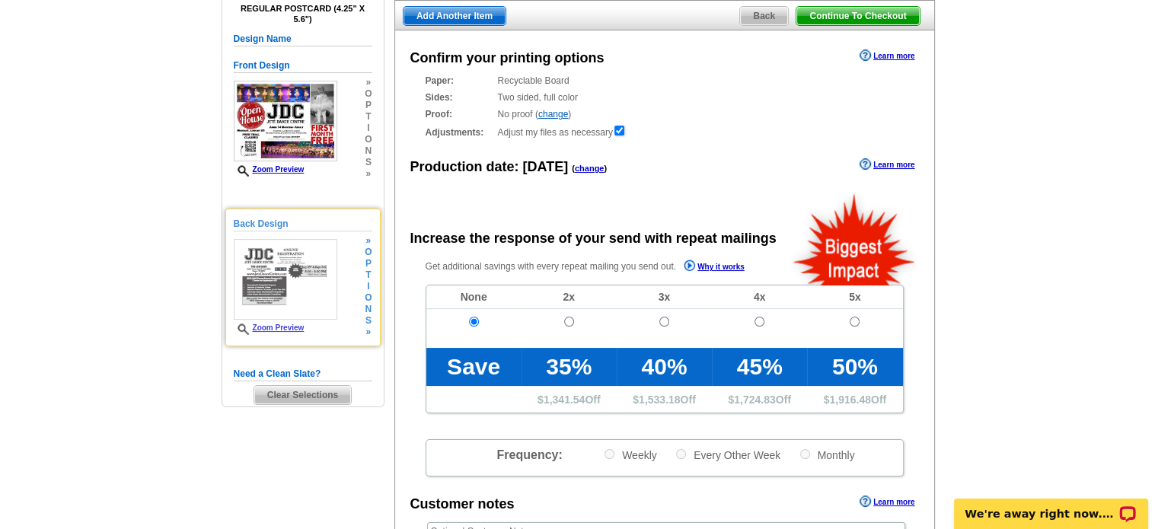
click at [283, 289] on img at bounding box center [286, 279] width 104 height 81
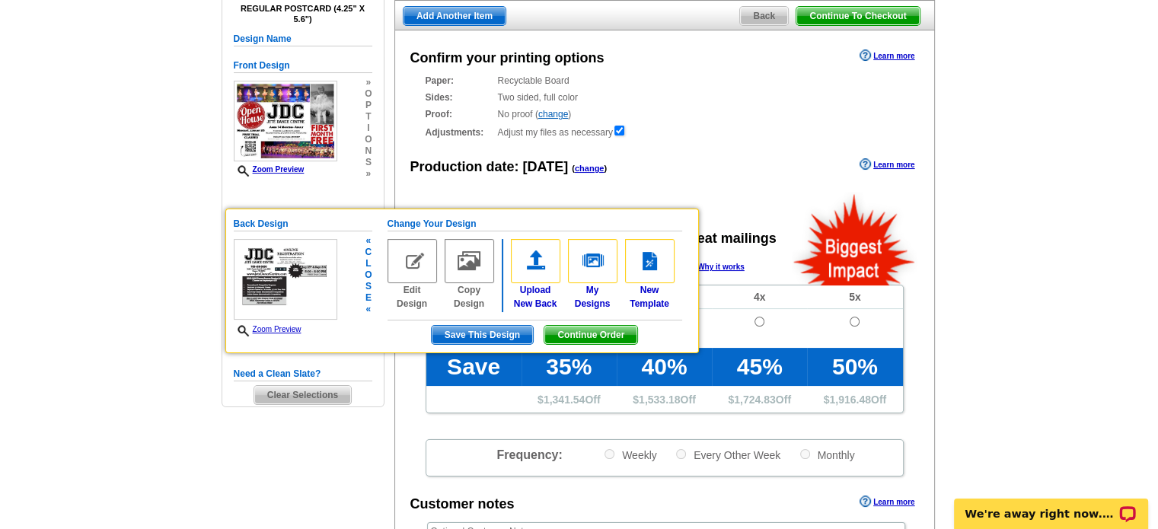
click at [283, 289] on img at bounding box center [286, 279] width 104 height 81
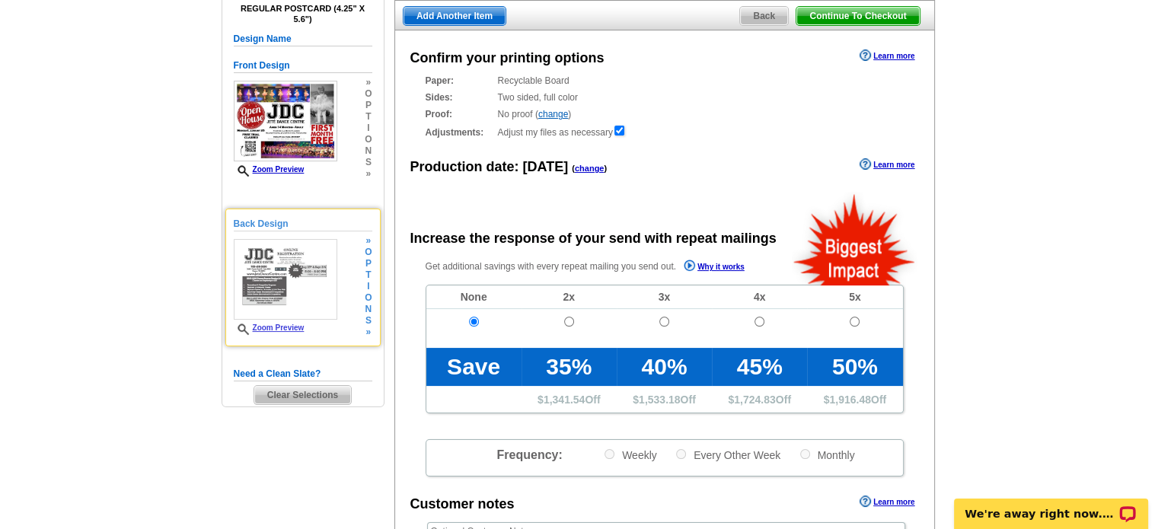
click at [280, 327] on link "Zoom Preview" at bounding box center [269, 327] width 71 height 8
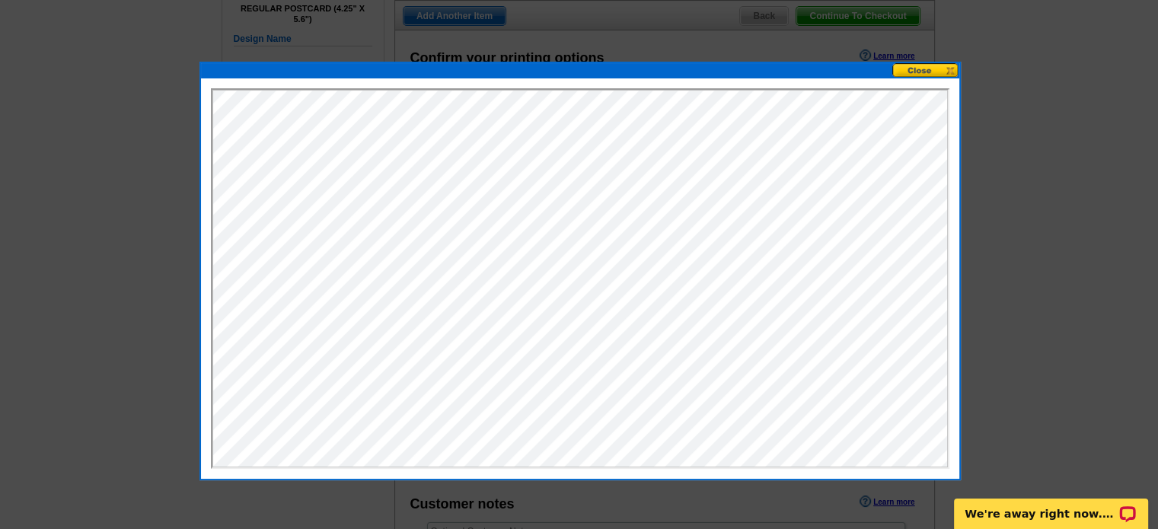
scroll to position [0, 0]
click at [926, 65] on button at bounding box center [925, 70] width 67 height 14
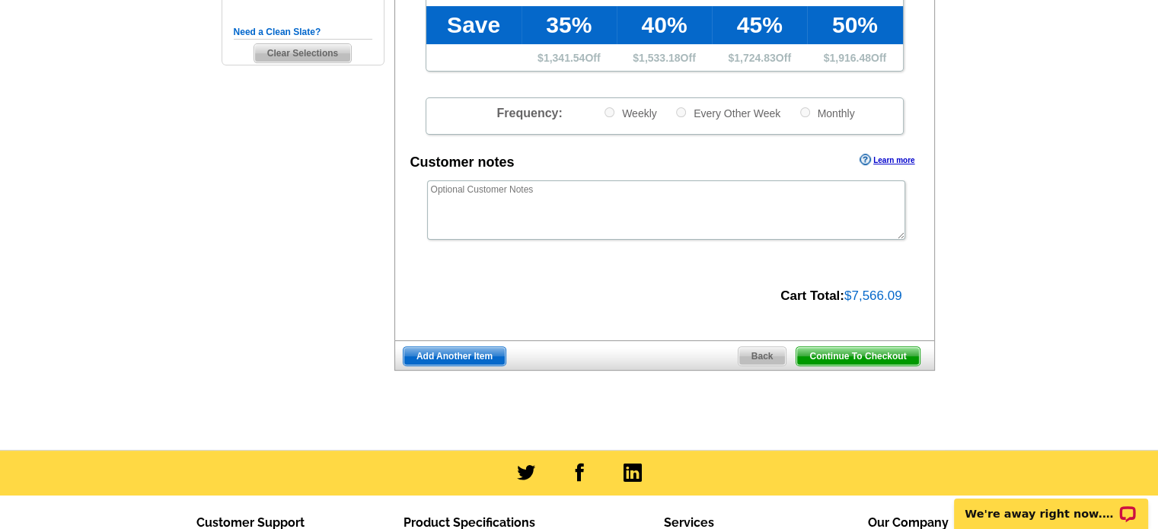
scroll to position [499, 0]
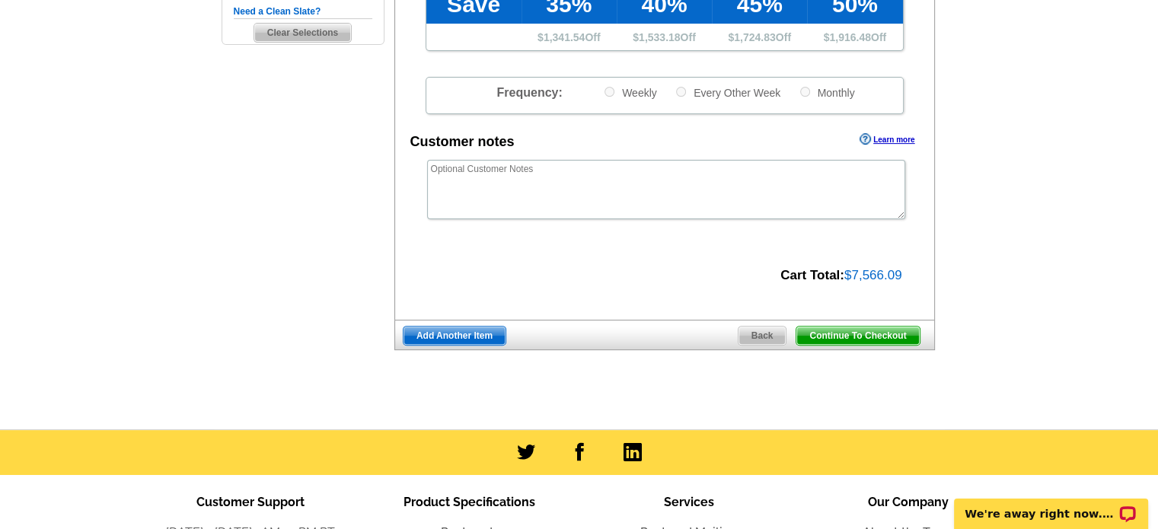
click at [901, 335] on span "Continue To Checkout" at bounding box center [857, 336] width 123 height 18
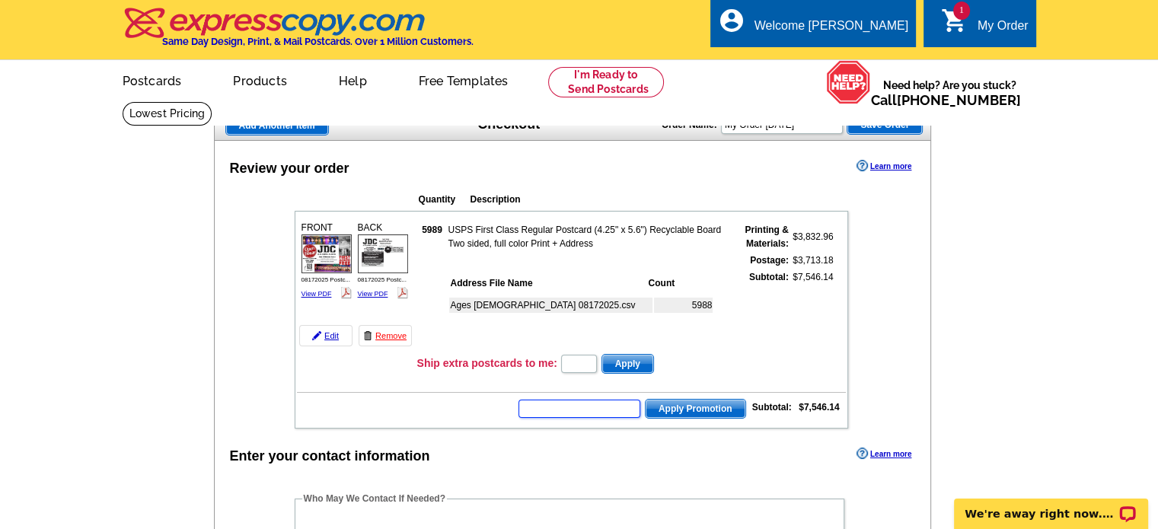
click at [588, 400] on input "text" at bounding box center [579, 409] width 122 height 18
type input "usa50"
click at [676, 400] on span "Apply Promotion" at bounding box center [695, 409] width 100 height 18
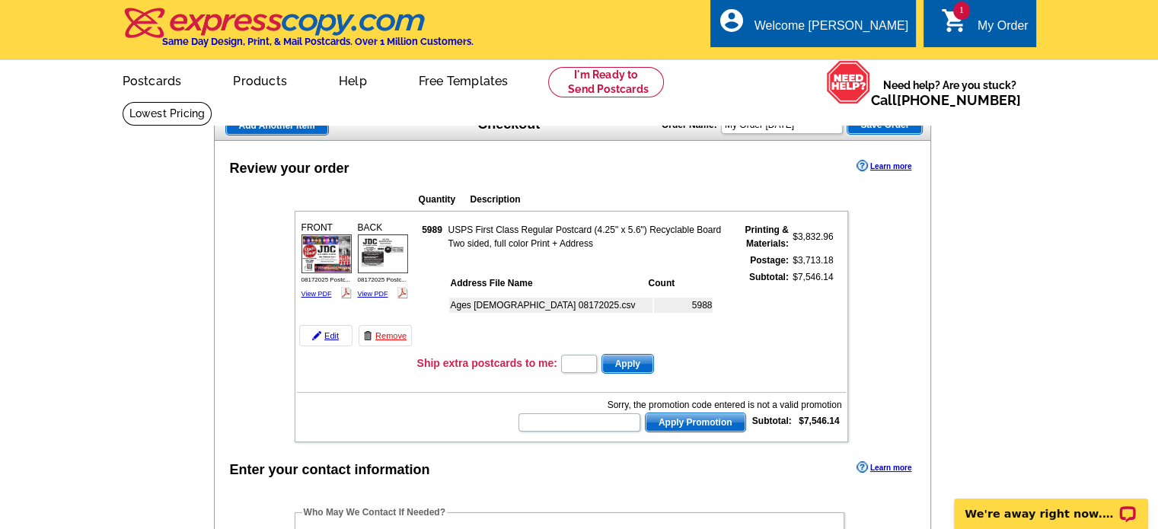
click at [568, 405] on div "Sorry, the promotion code entered is not a valid promotion" at bounding box center [679, 405] width 324 height 14
click at [561, 419] on input "text" at bounding box center [579, 422] width 122 height 18
type input "hurry40"
click at [699, 413] on span "Apply Promotion" at bounding box center [695, 422] width 100 height 18
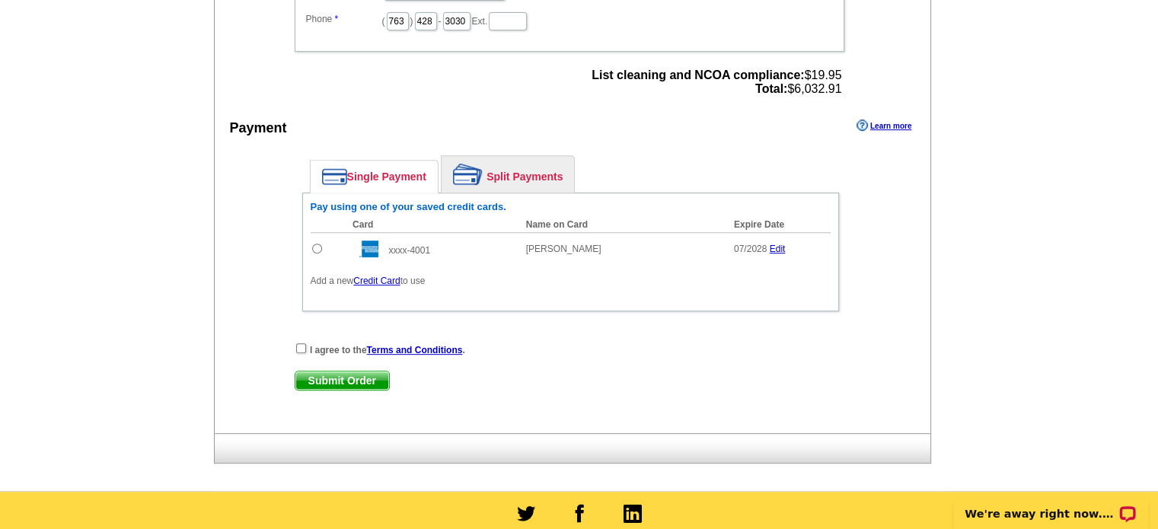
scroll to position [731, 0]
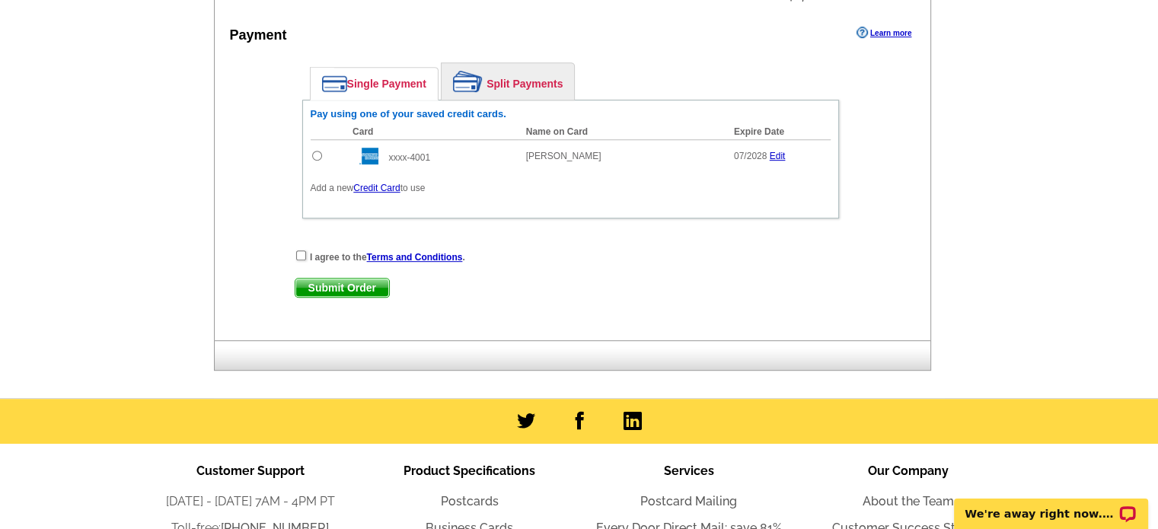
click at [317, 151] on input "radio" at bounding box center [317, 156] width 10 height 10
radio input "true"
click at [298, 250] on input "checkbox" at bounding box center [301, 255] width 10 height 10
checkbox input "true"
click at [347, 279] on span "Submit Order" at bounding box center [342, 288] width 94 height 18
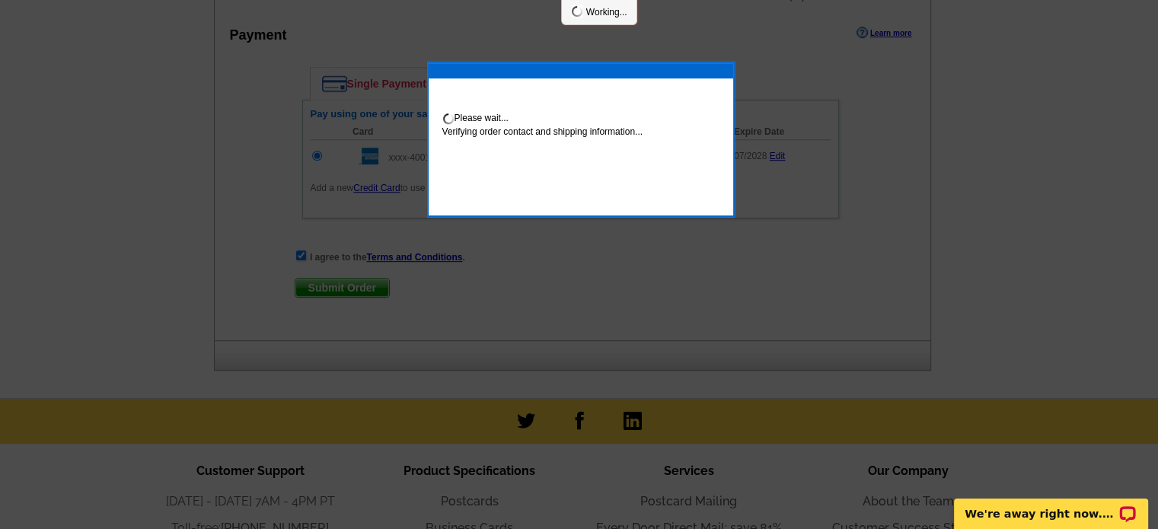
scroll to position [808, 0]
